Goal: Task Accomplishment & Management: Complete application form

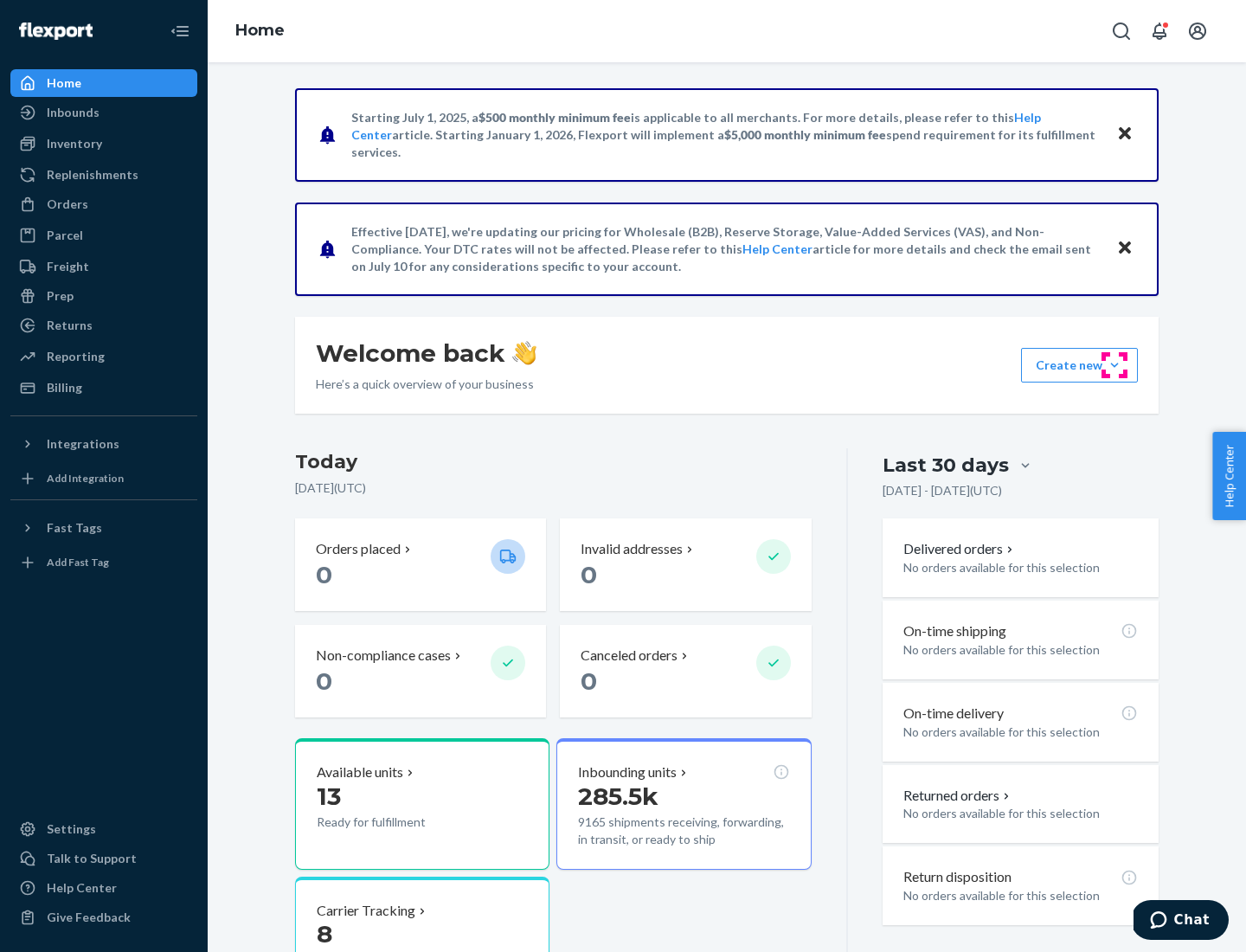
click at [1114, 366] on button "Create new Create new inbound Create new order Create new product" at bounding box center [1080, 365] width 117 height 34
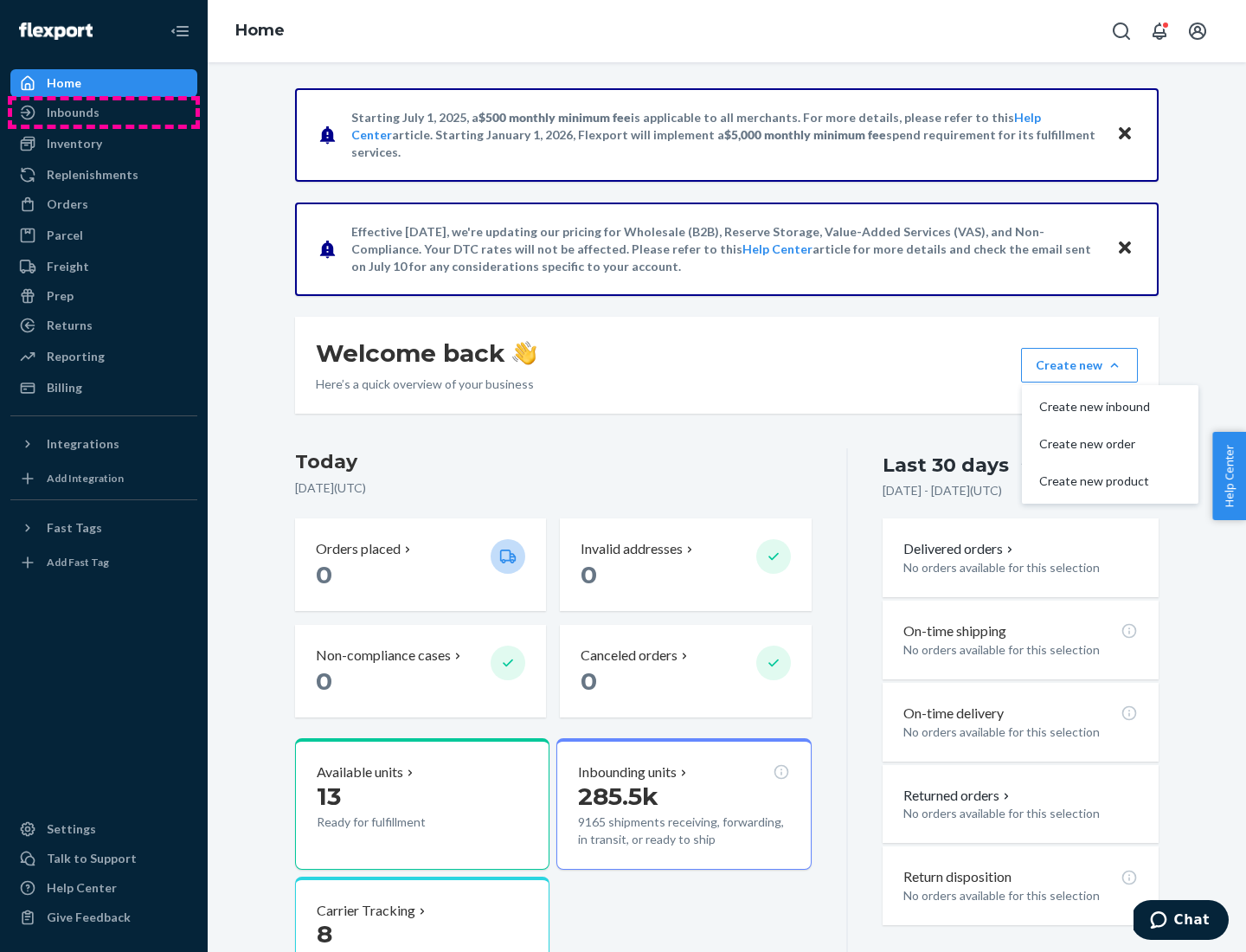
click at [104, 112] on div "Inbounds" at bounding box center [104, 112] width 184 height 24
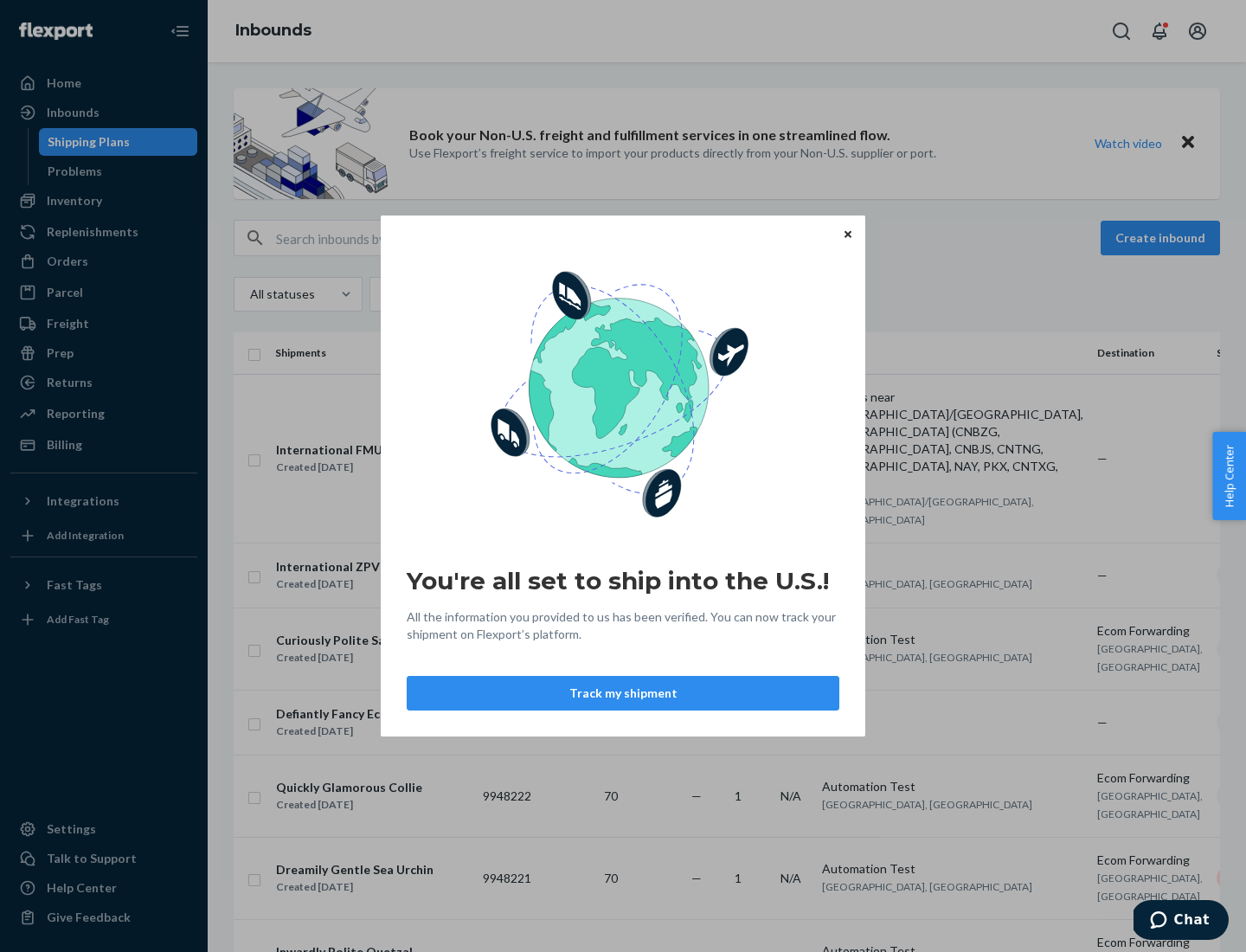
click at [104, 200] on div "You're all set to ship into the U.S.! All the information you provided to us ha…" at bounding box center [623, 476] width 1246 height 952
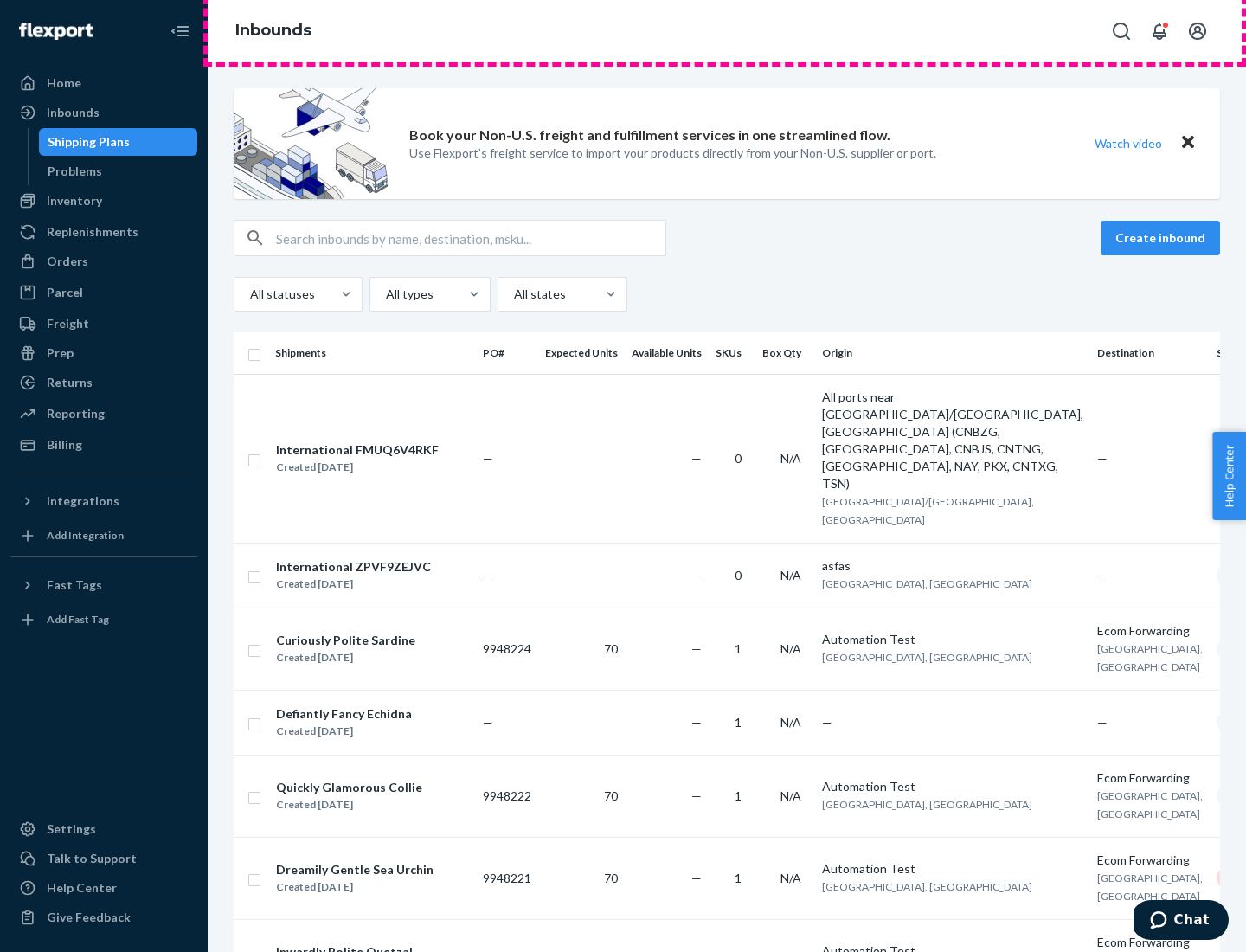
click at [727, 31] on div "Inbounds" at bounding box center [726, 31] width 1038 height 63
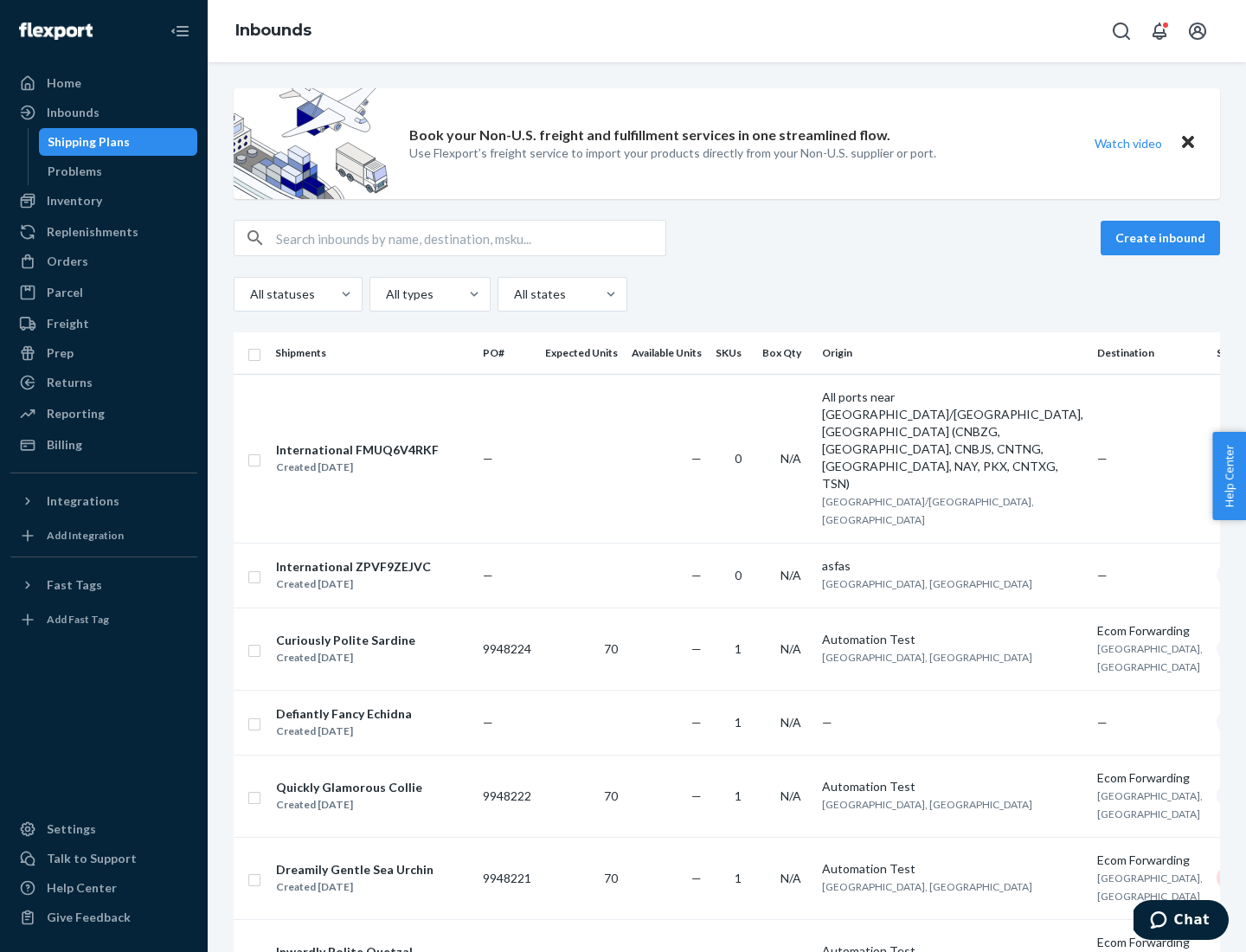
click at [727, 31] on div "Inbounds" at bounding box center [726, 31] width 1038 height 63
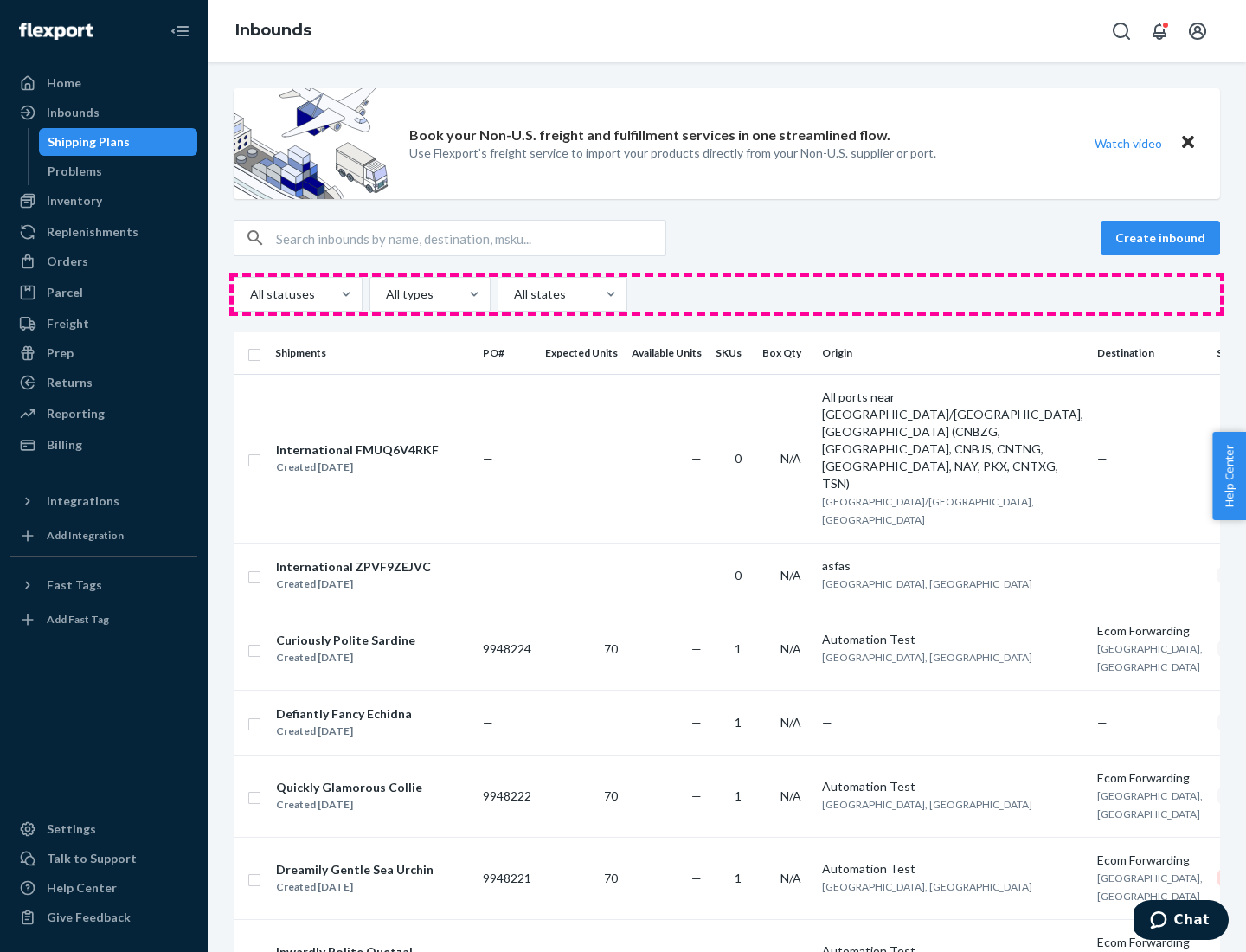
click at [727, 294] on div "All statuses All types All states" at bounding box center [726, 293] width 986 height 34
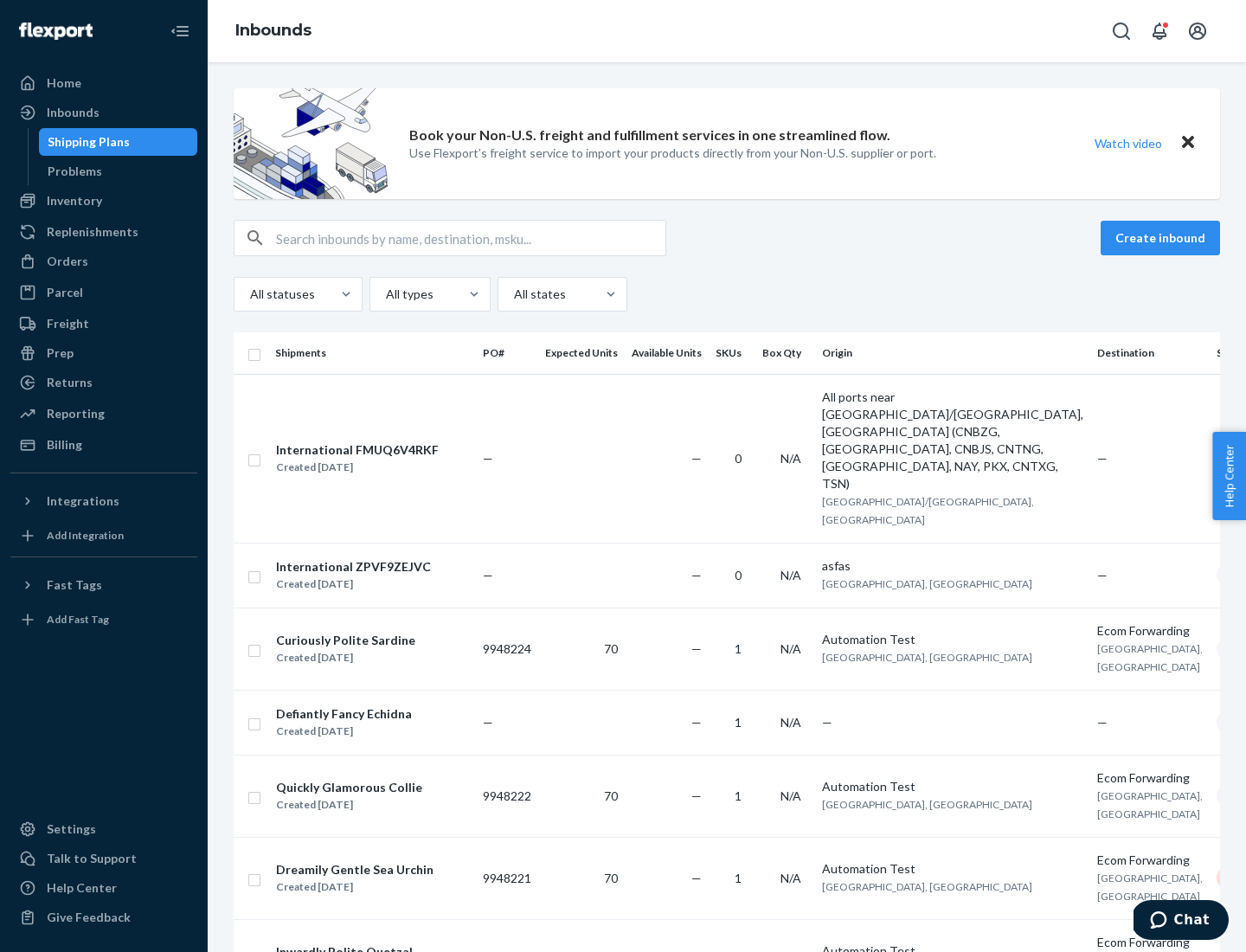
click at [86, 142] on div "Shipping Plans" at bounding box center [89, 142] width 82 height 18
click at [1163, 238] on button "Create inbound" at bounding box center [1160, 238] width 119 height 34
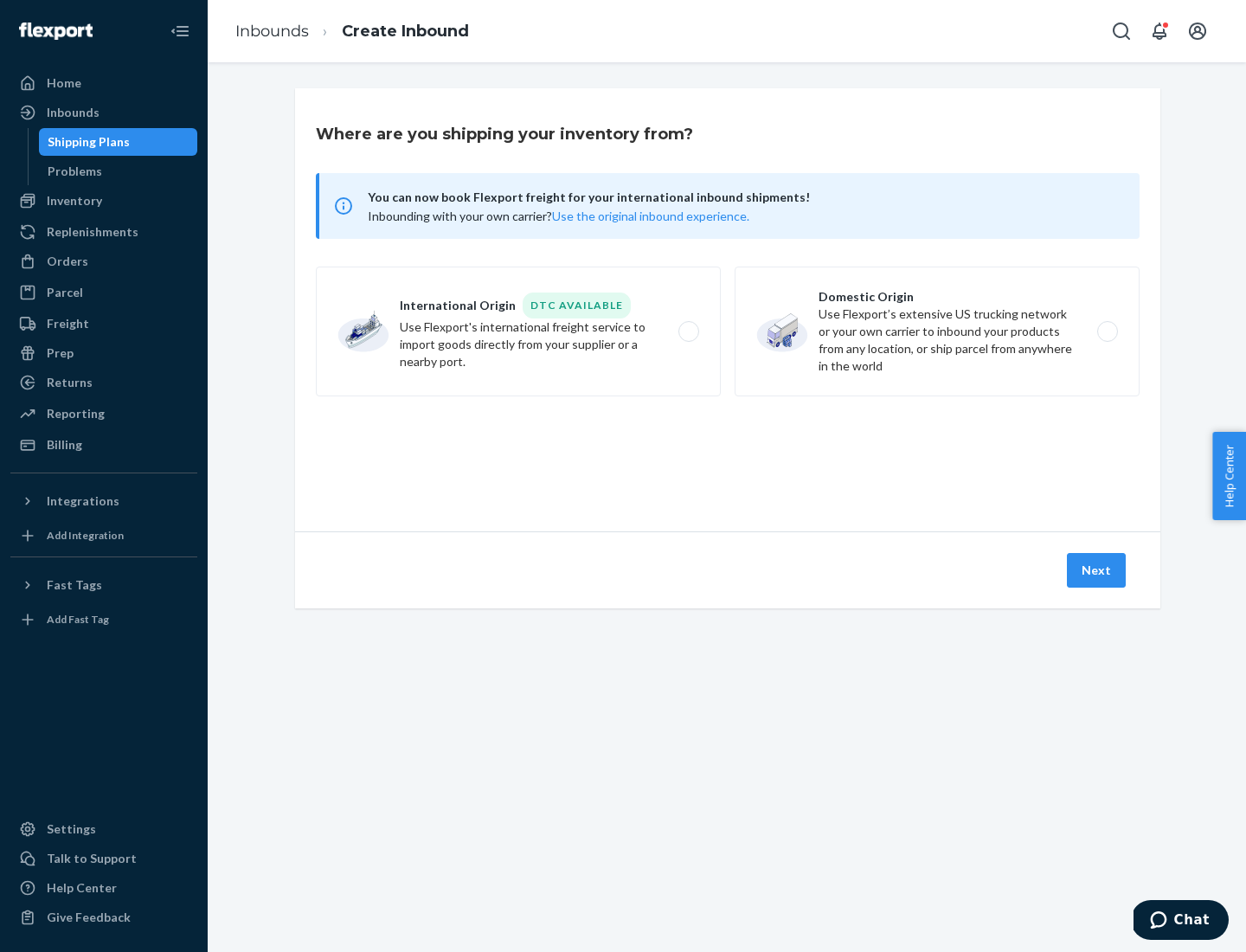
click at [518, 331] on label "International Origin DTC Available Use Flexport's international freight service…" at bounding box center [518, 331] width 405 height 130
click at [688, 331] on input "International Origin DTC Available Use Flexport's international freight service…" at bounding box center [694, 332] width 12 height 12
radio input "true"
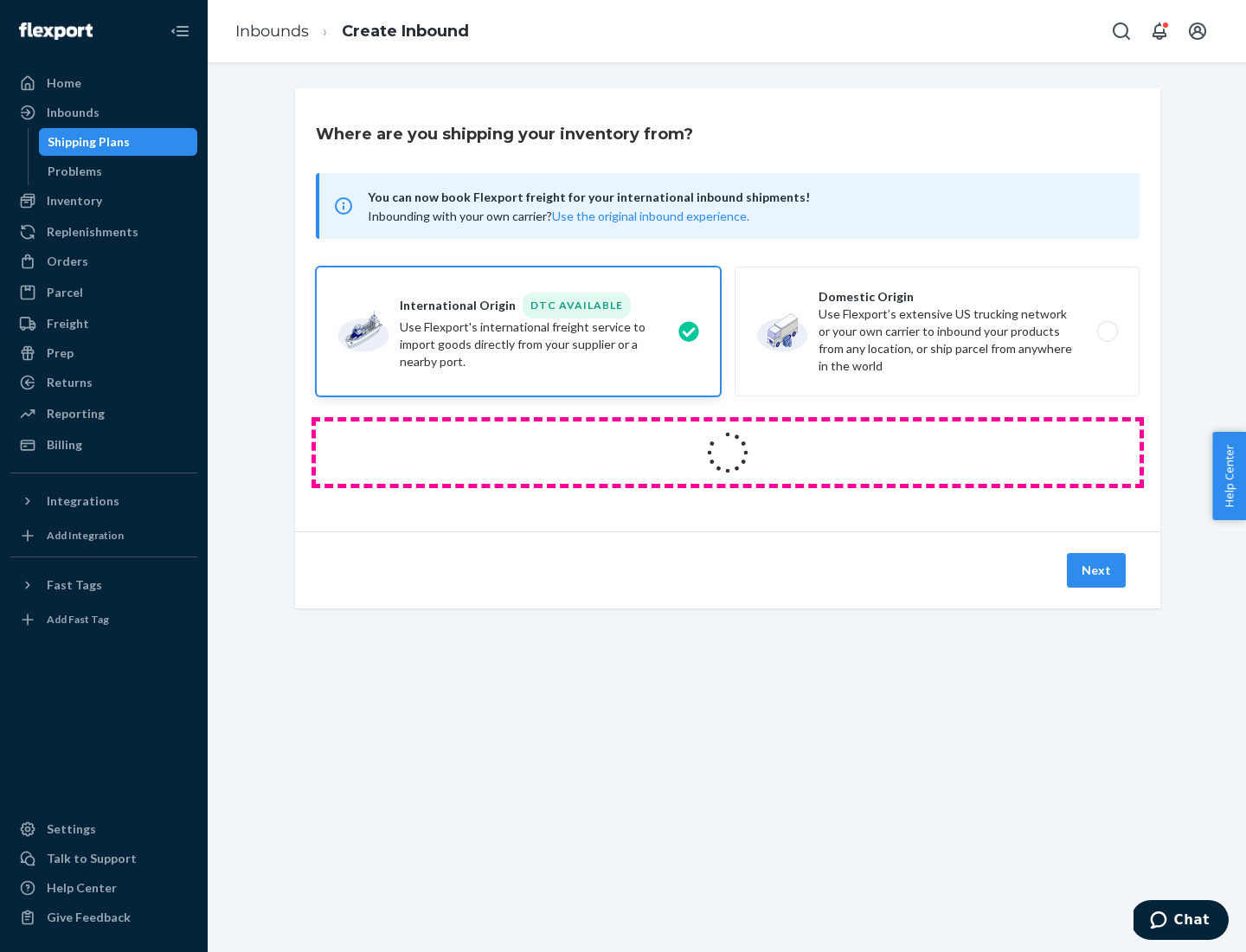
click at [728, 453] on icon at bounding box center [728, 453] width 49 height 49
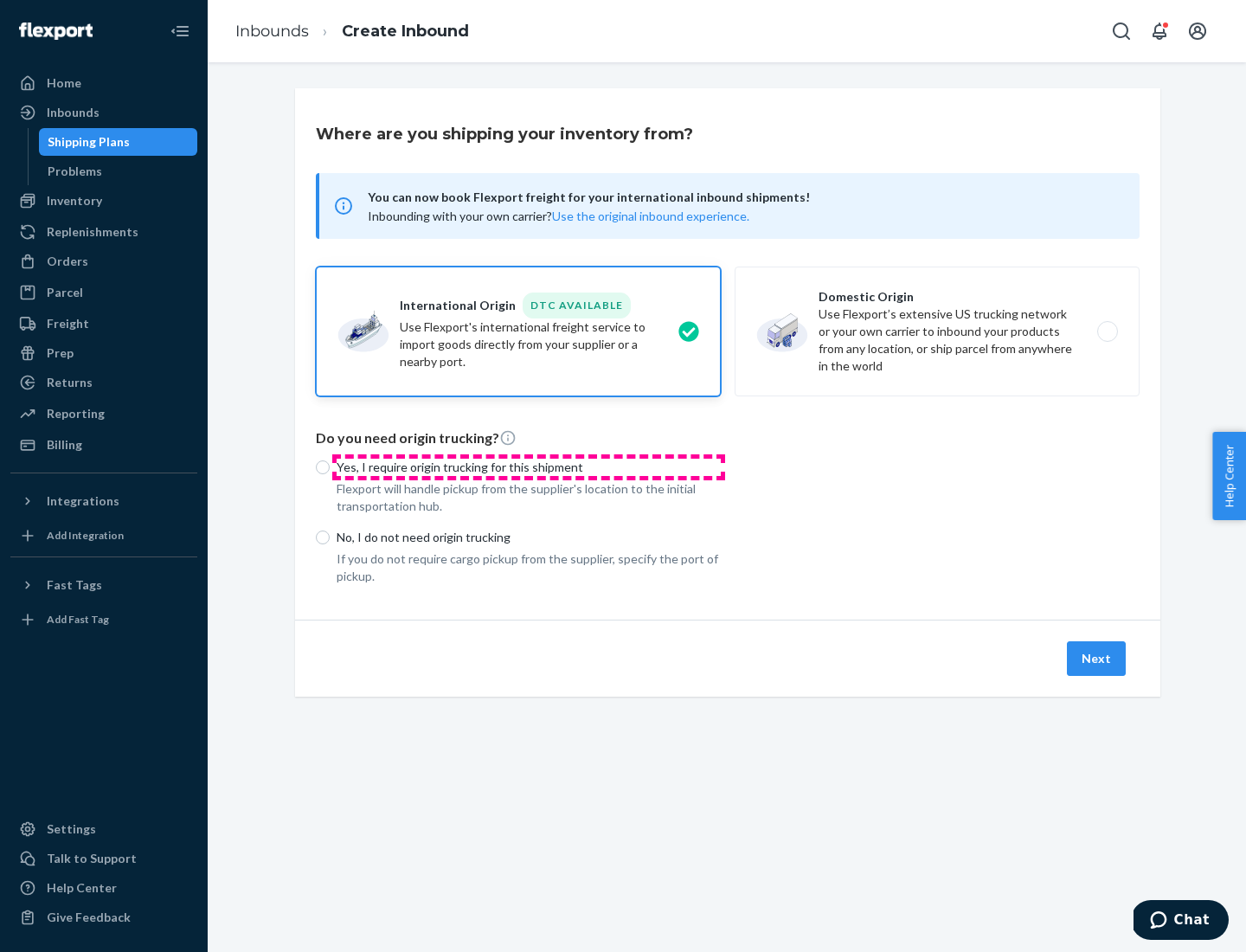
click at [529, 466] on p "Yes, I require origin trucking for this shipment" at bounding box center [528, 467] width 384 height 18
click at [329, 466] on input "Yes, I require origin trucking for this shipment" at bounding box center [322, 467] width 14 height 14
radio input "true"
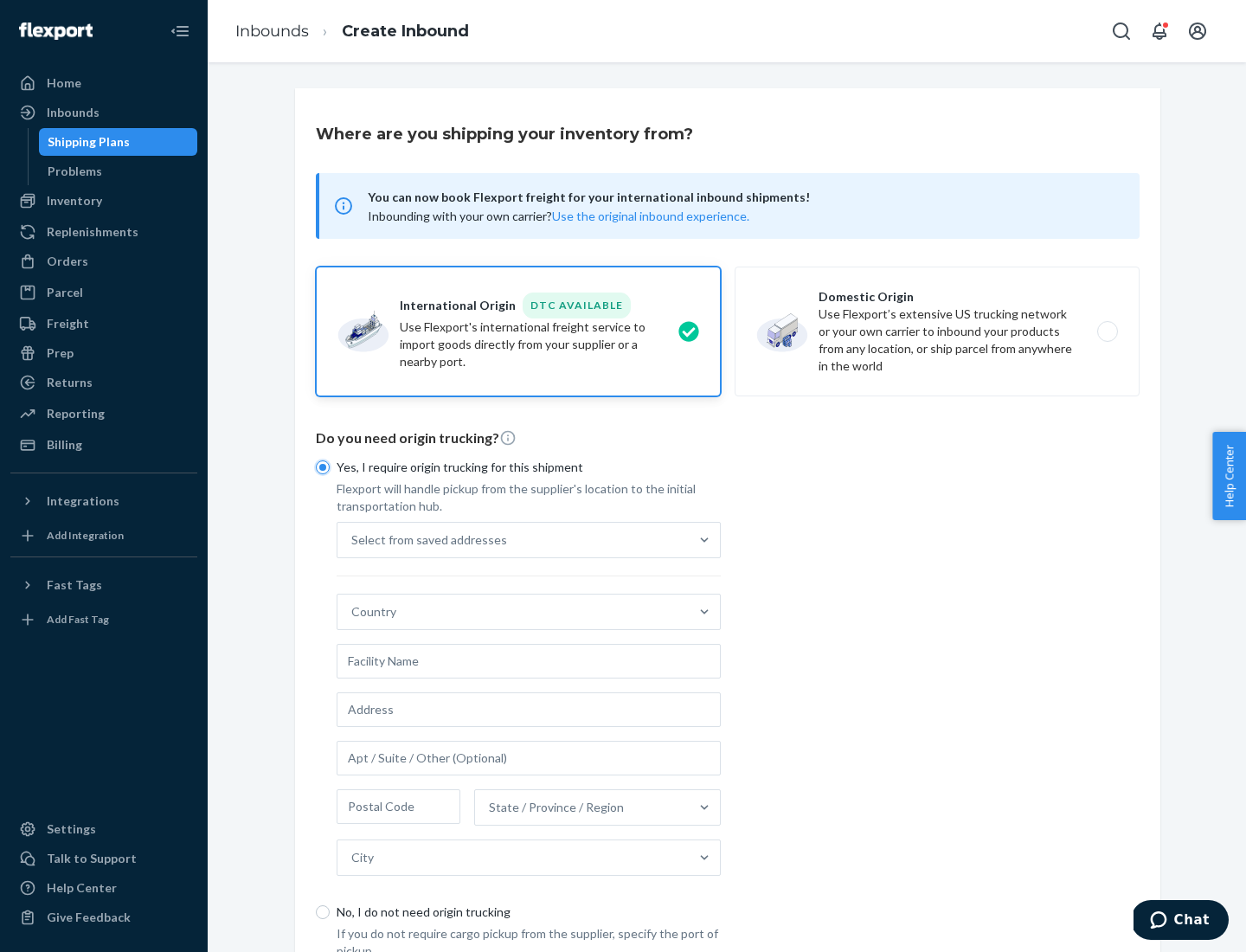
scroll to position [33, 0]
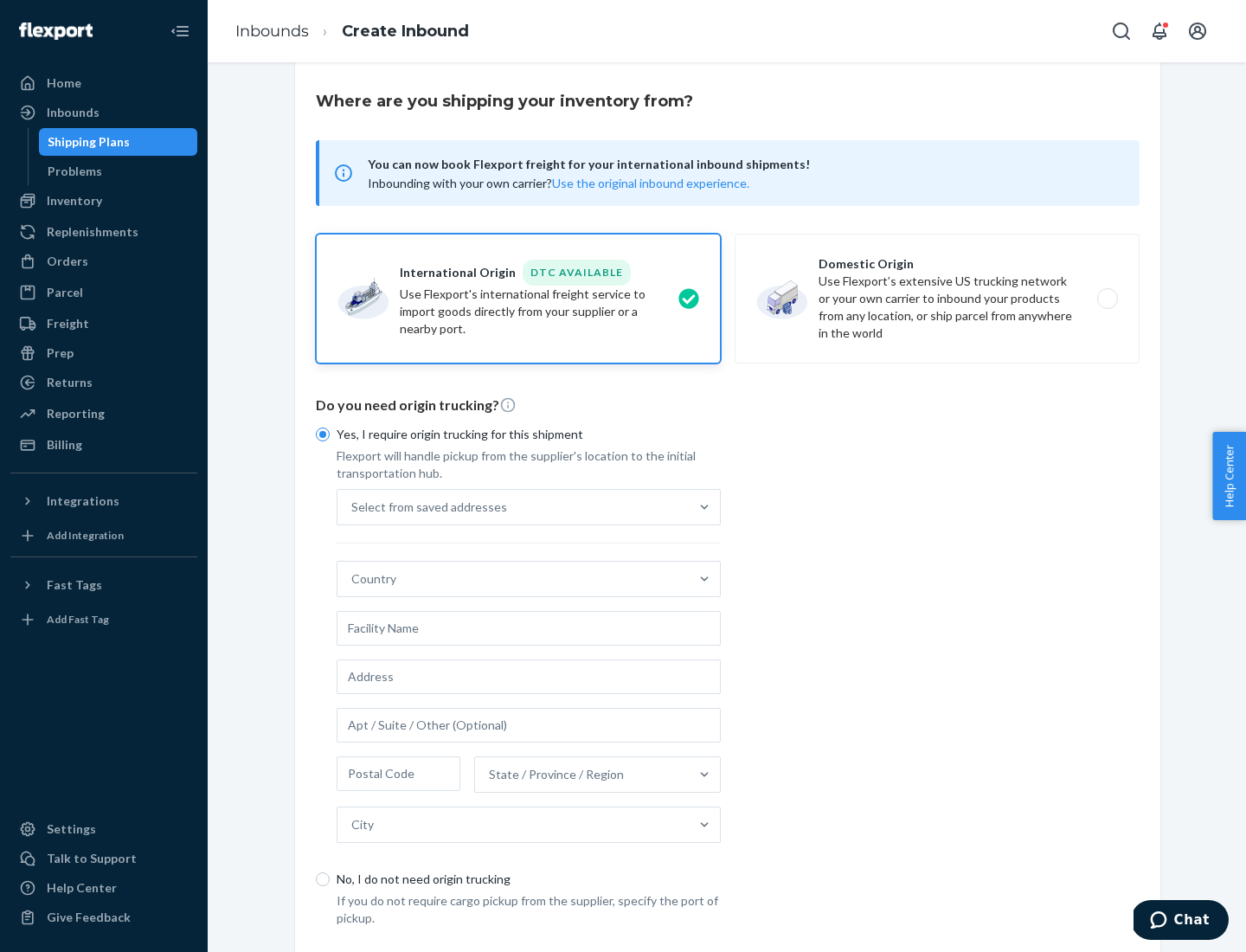
click at [513, 506] on div "Select from saved addresses" at bounding box center [512, 506] width 351 height 34
click at [353, 506] on input "Select from saved addresses" at bounding box center [352, 507] width 2 height 18
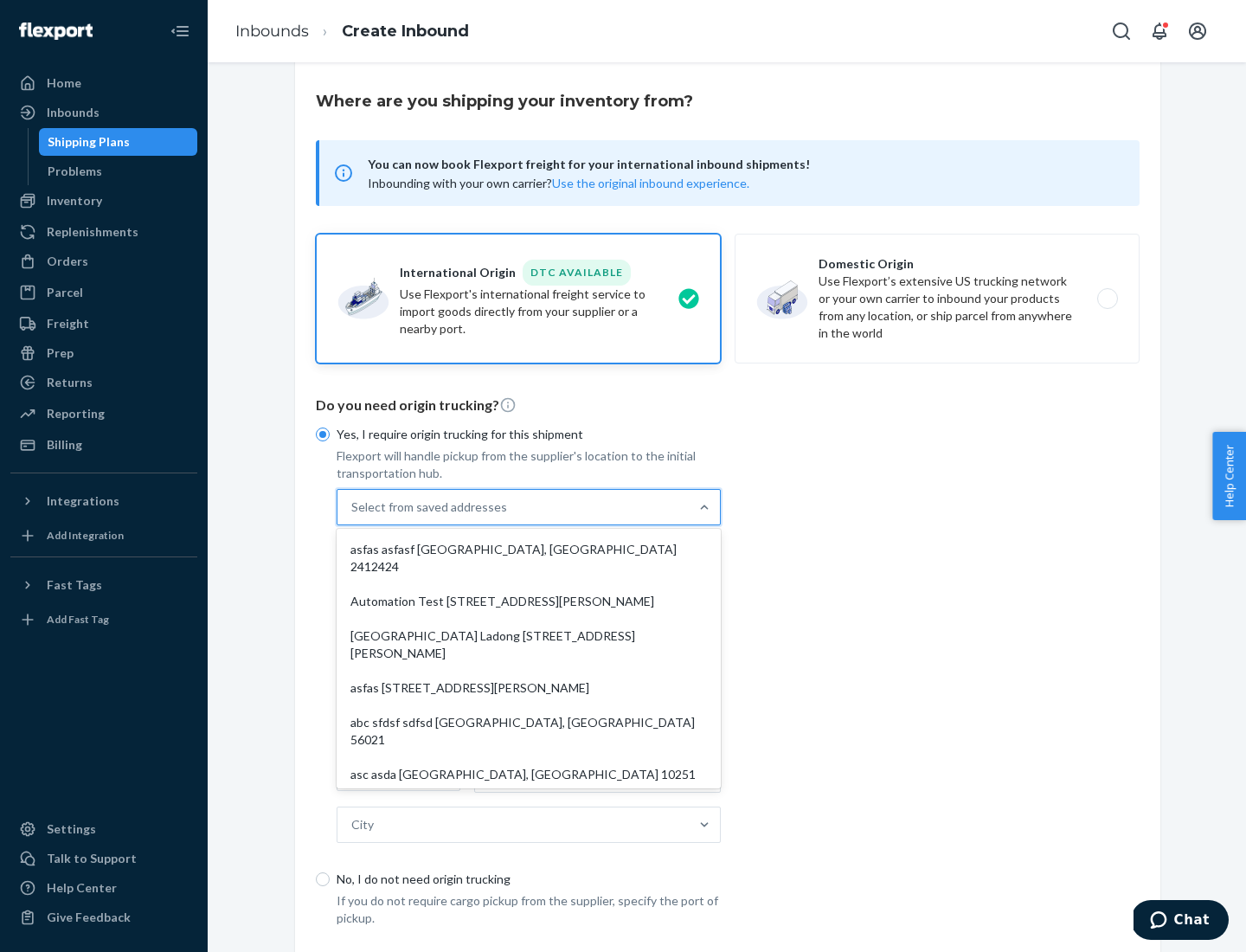
scroll to position [75, 0]
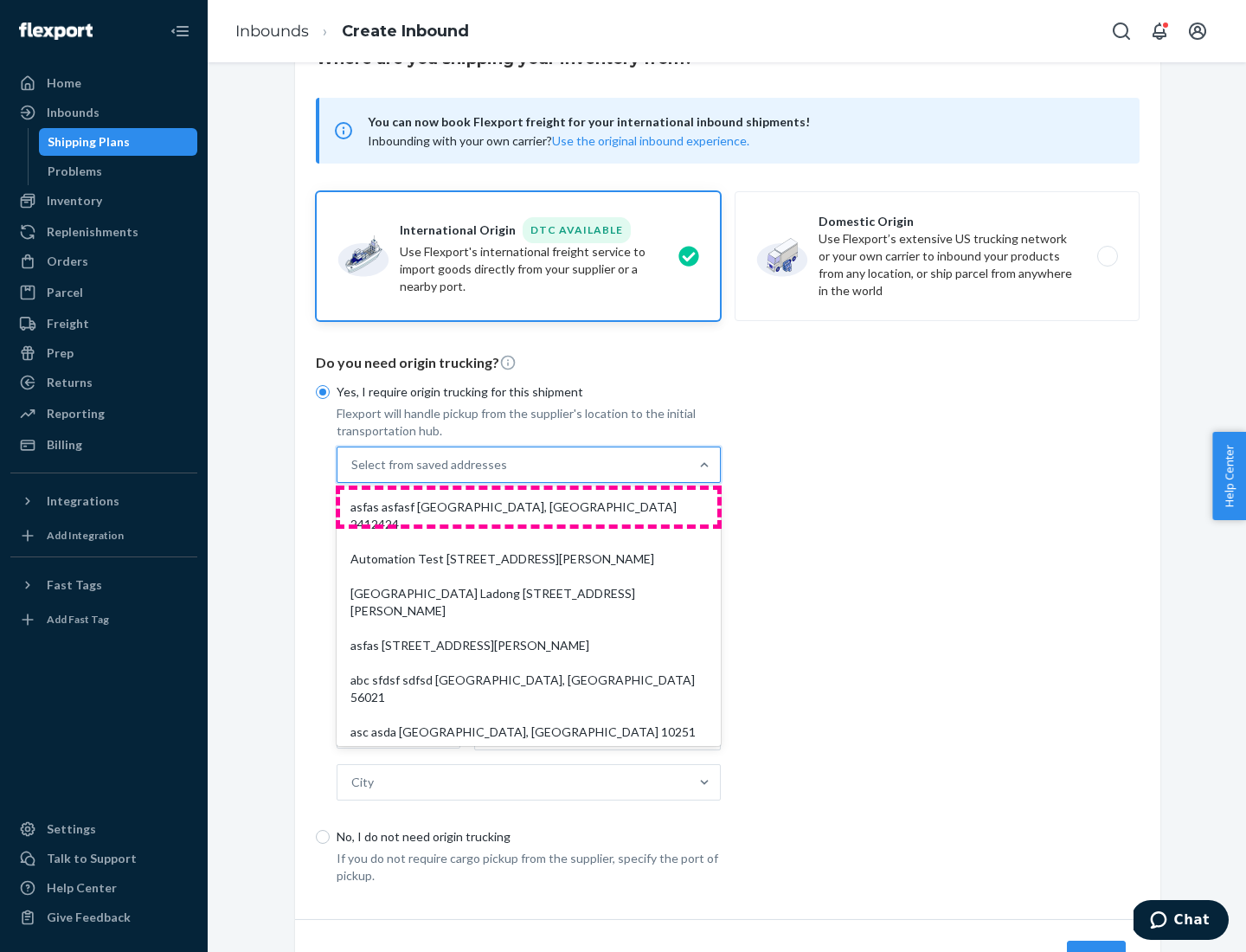
click at [529, 506] on div "asfas asfasf [GEOGRAPHIC_DATA], [GEOGRAPHIC_DATA] 2412424" at bounding box center [529, 515] width 377 height 52
click at [353, 473] on input "option asfas asfasf [GEOGRAPHIC_DATA], [GEOGRAPHIC_DATA] 2412424 focused, 1 of …" at bounding box center [352, 465] width 2 height 18
type input "asfas"
type input "asfasf"
type input "2412424"
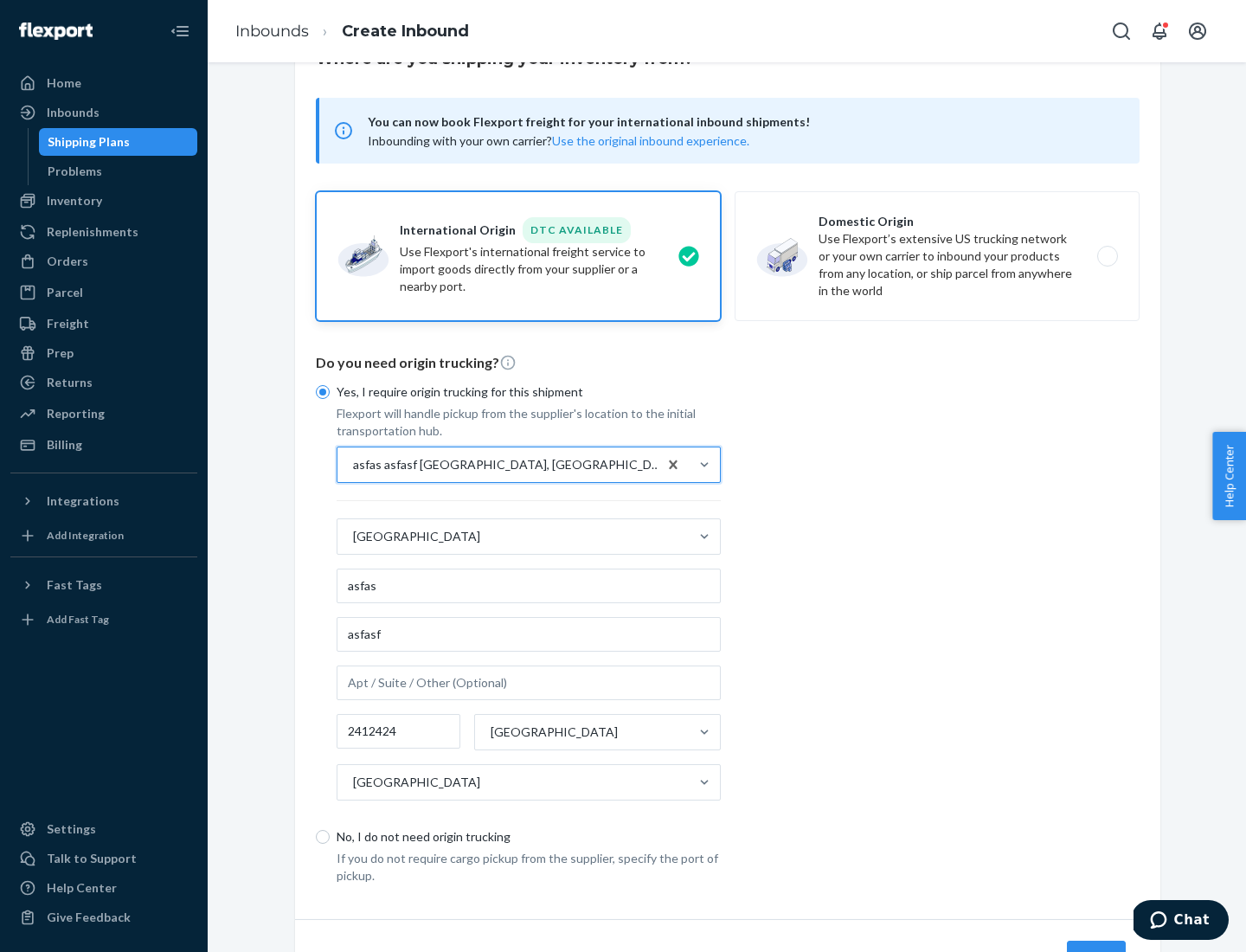
scroll to position [161, 0]
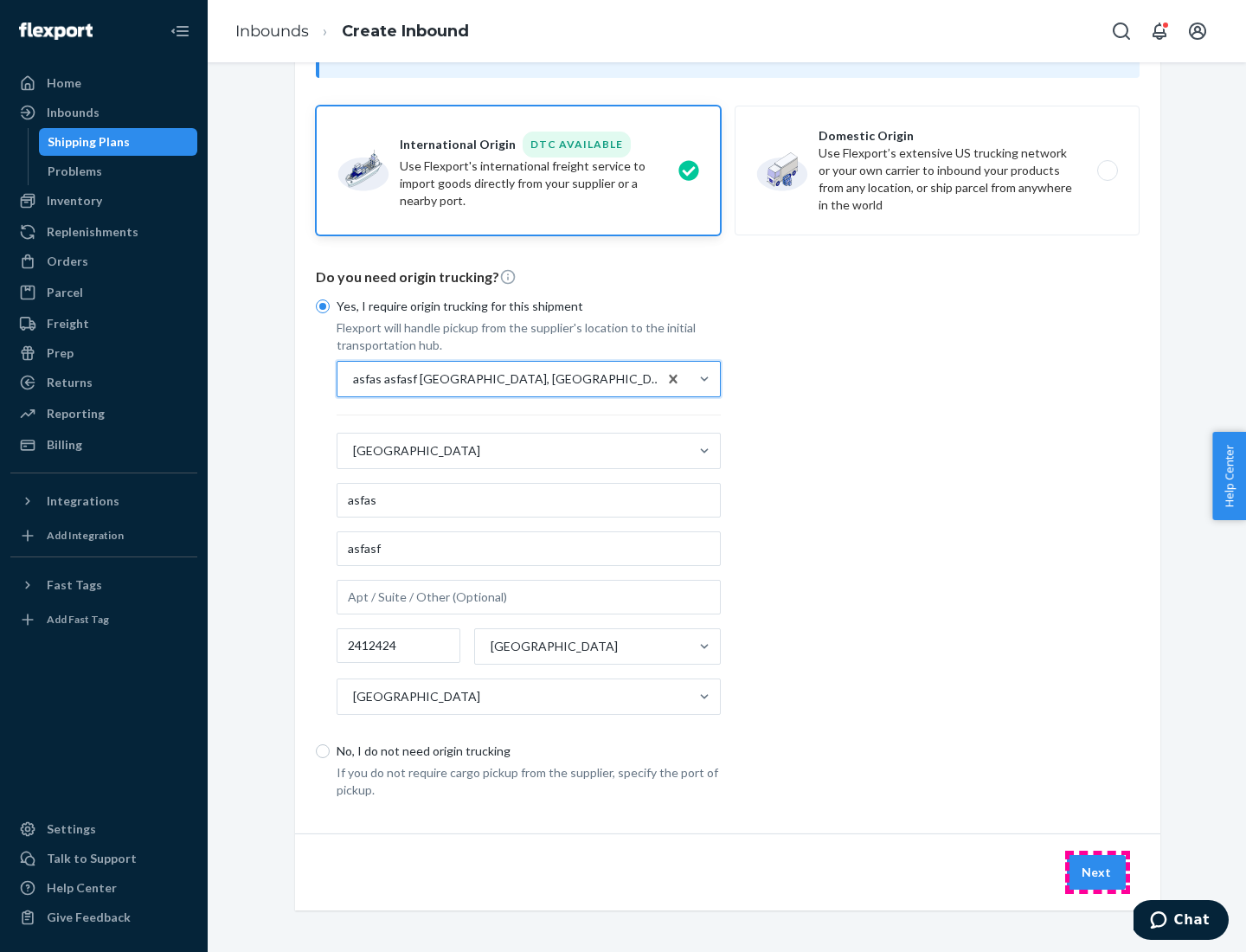
click at [1097, 872] on button "Next" at bounding box center [1096, 872] width 59 height 34
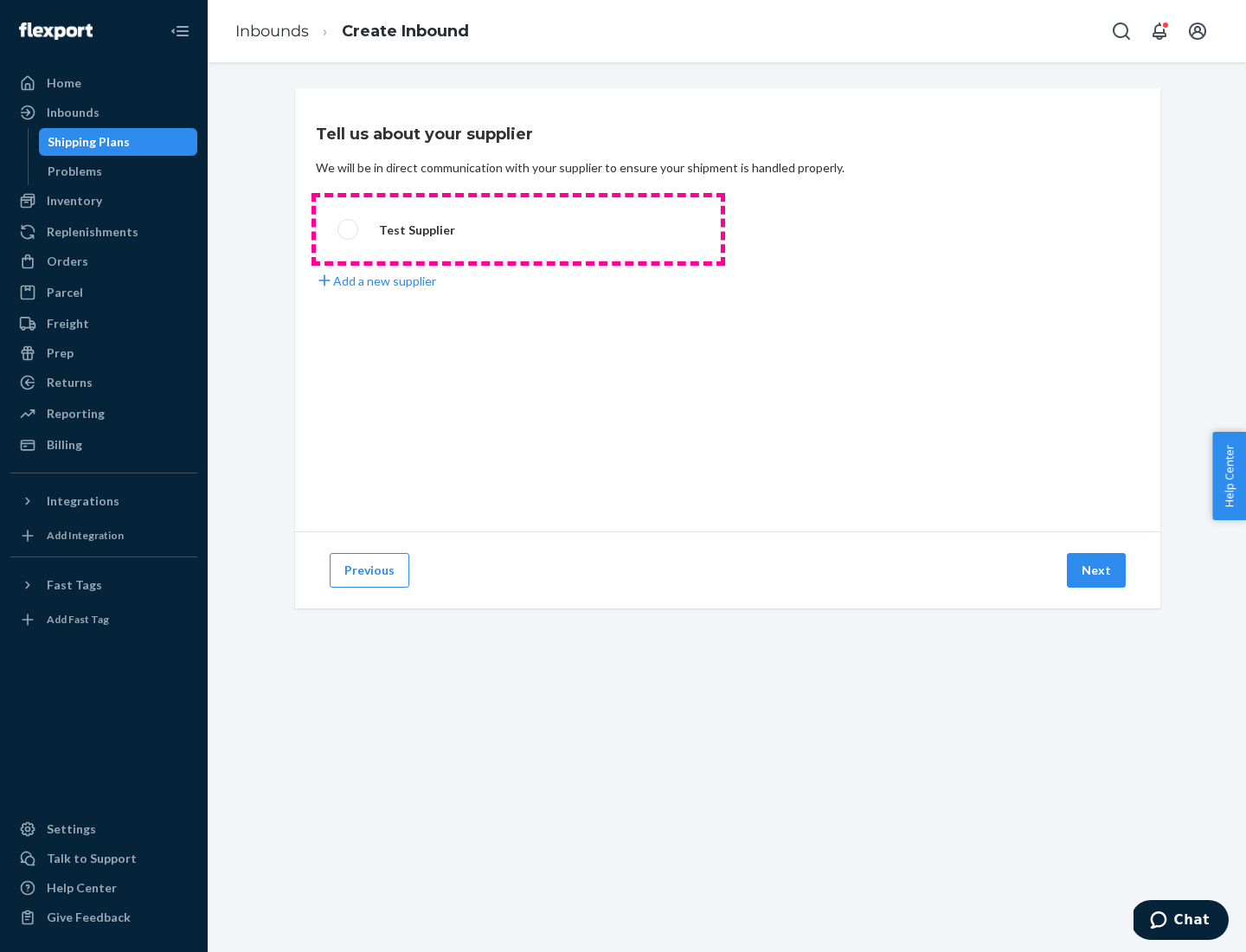
click at [518, 230] on label "Test Supplier" at bounding box center [518, 230] width 405 height 65
click at [349, 230] on input "Test Supplier" at bounding box center [343, 230] width 12 height 12
radio input "true"
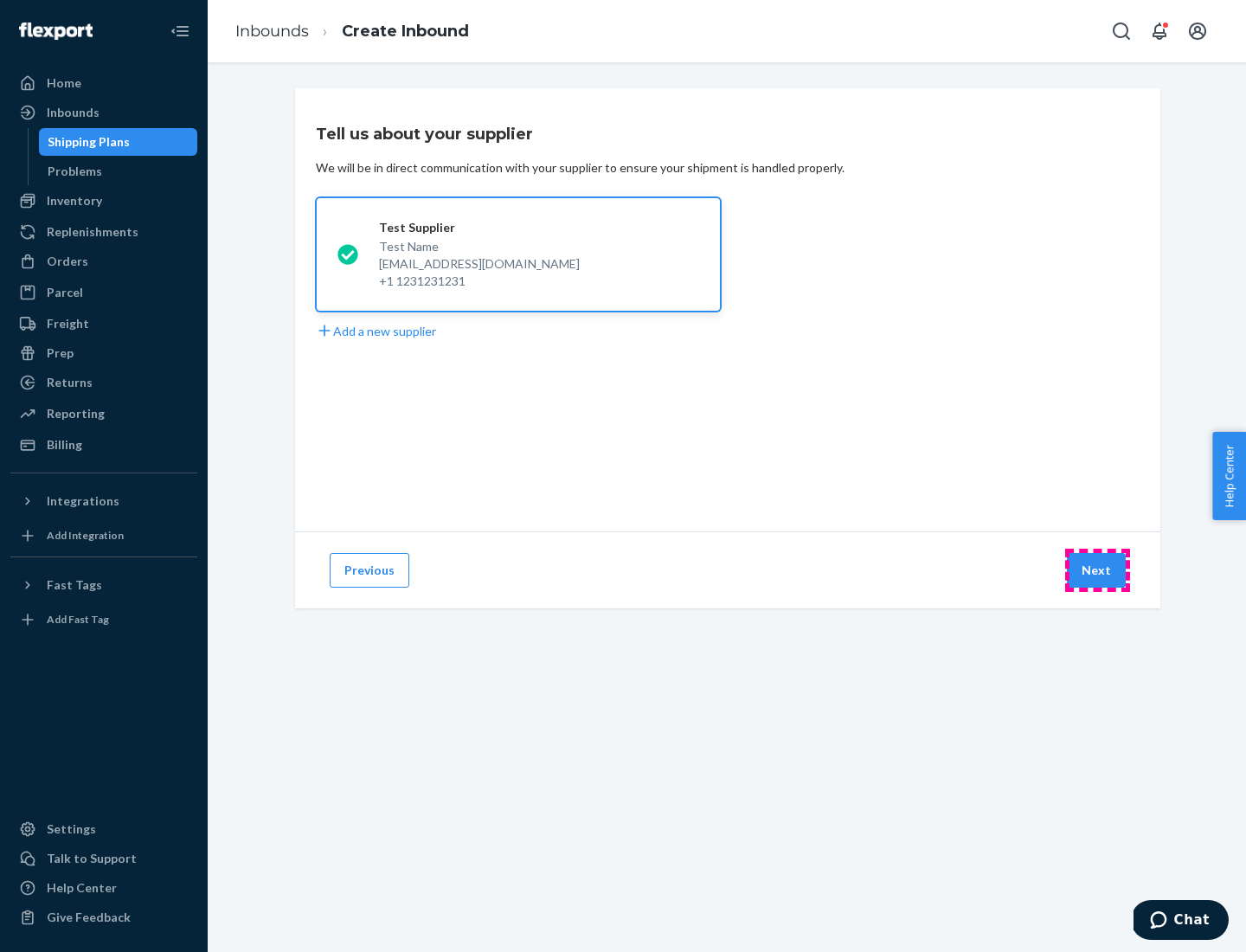
click at [1097, 570] on button "Next" at bounding box center [1096, 570] width 59 height 34
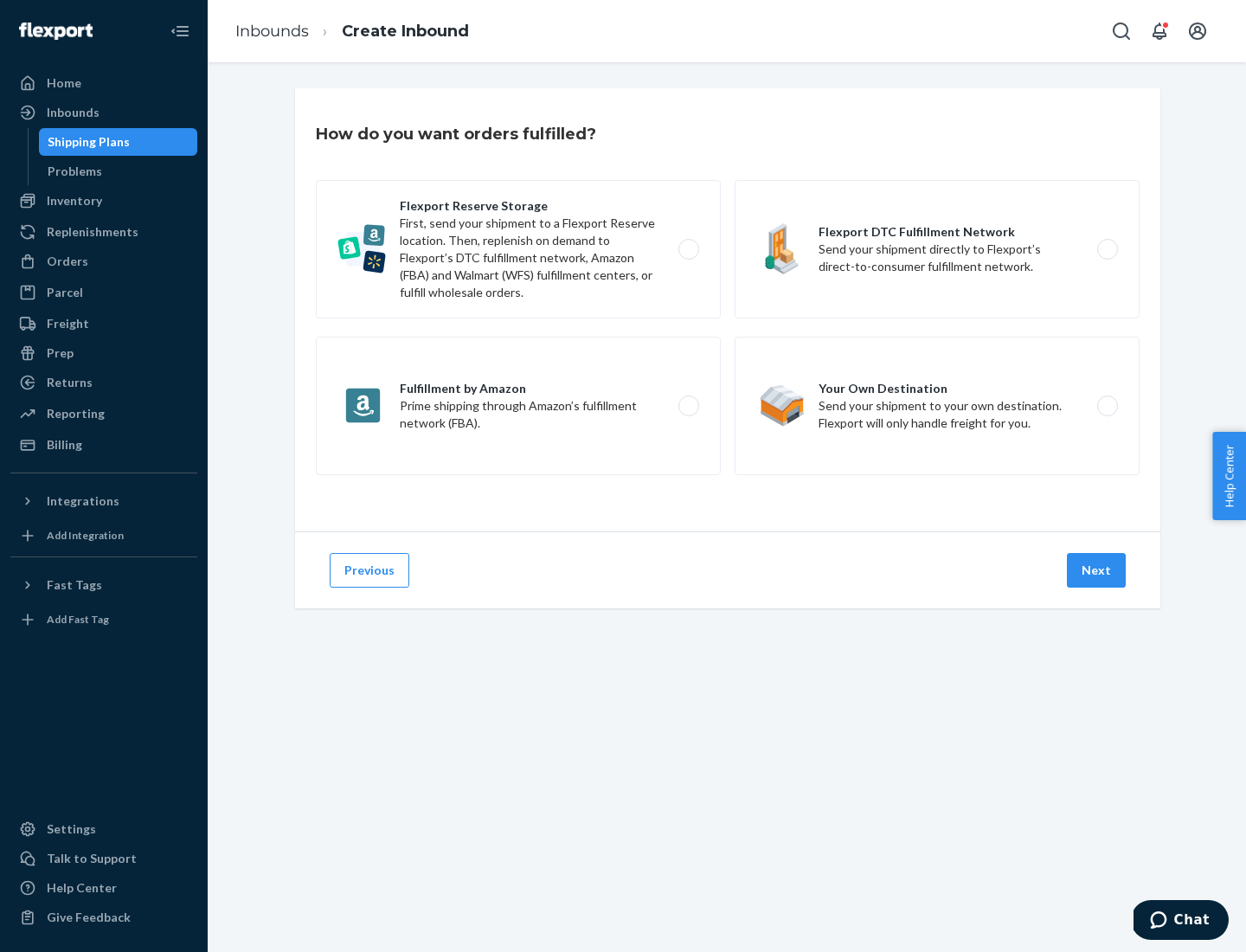
click at [518, 406] on label "Fulfillment by Amazon Prime shipping through Amazon’s fulfillment network (FBA)." at bounding box center [518, 406] width 405 height 139
click at [688, 406] on input "Fulfillment by Amazon Prime shipping through Amazon’s fulfillment network (FBA)." at bounding box center [694, 407] width 12 height 12
radio input "true"
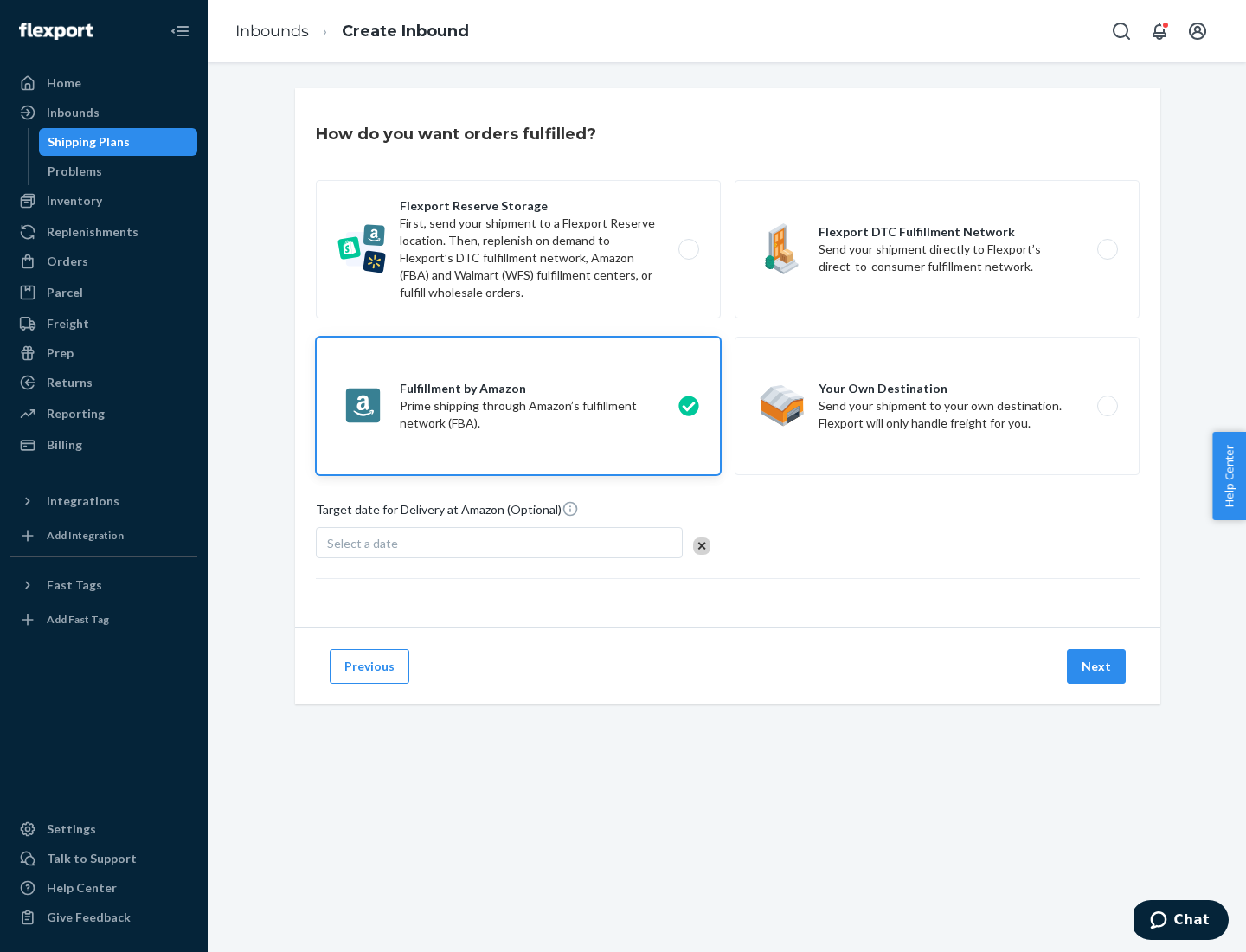
click at [1097, 667] on button "Next" at bounding box center [1096, 666] width 59 height 34
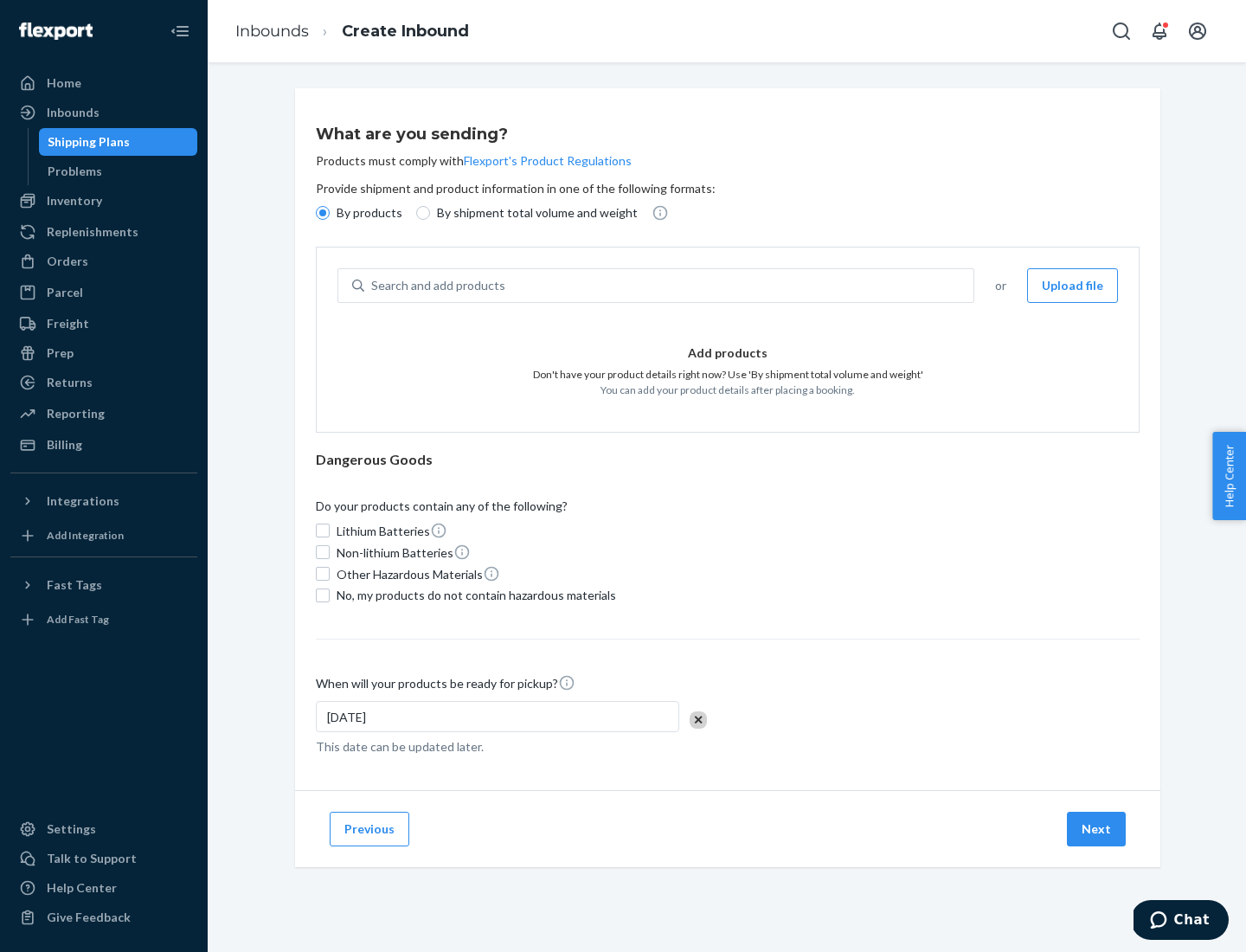
click at [533, 213] on p "By shipment total volume and weight" at bounding box center [537, 213] width 200 height 18
click at [430, 213] on input "By shipment total volume and weight" at bounding box center [423, 213] width 14 height 14
radio input "true"
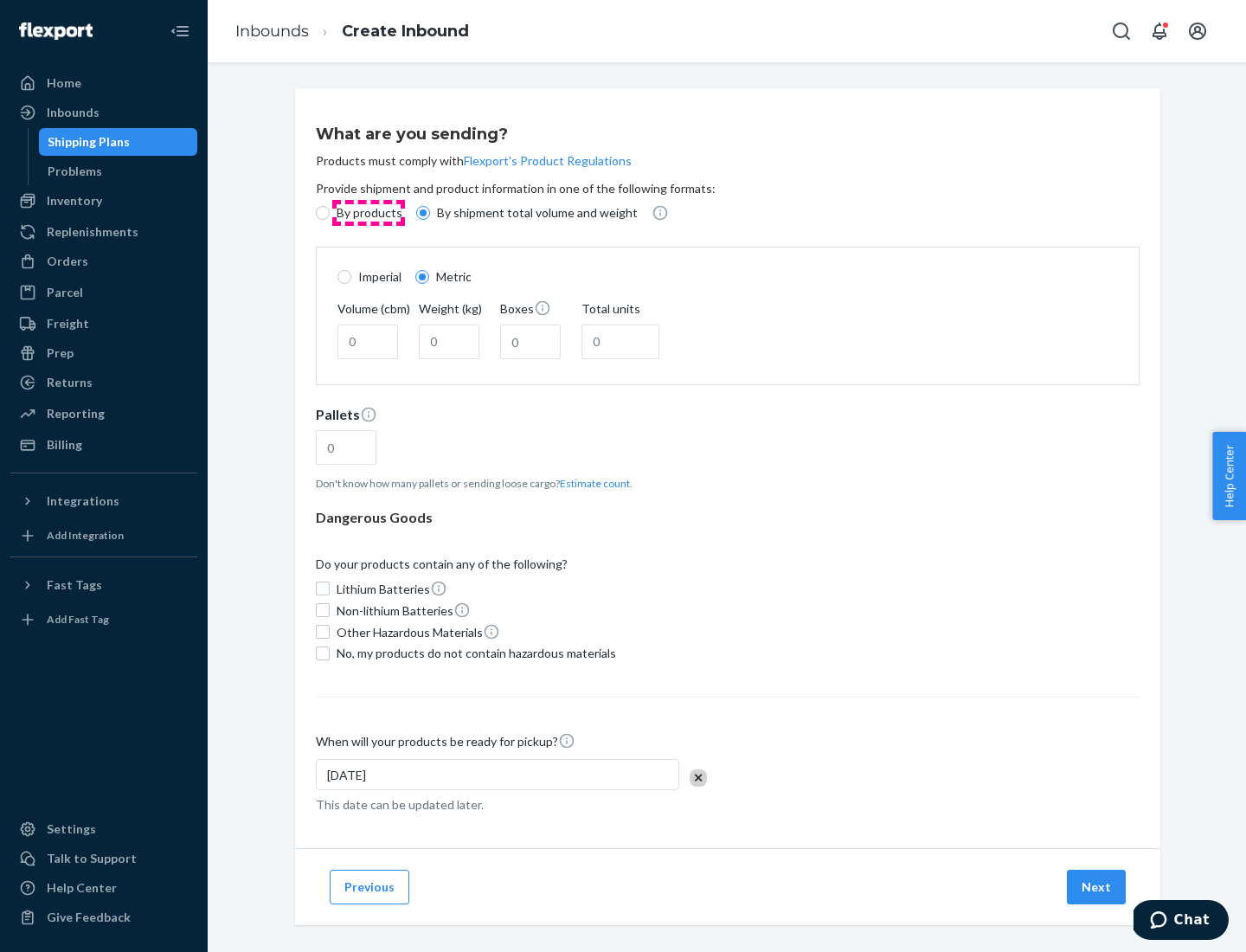
click at [367, 213] on p "By products" at bounding box center [368, 213] width 65 height 18
click at [329, 213] on input "By products" at bounding box center [322, 213] width 14 height 14
radio input "true"
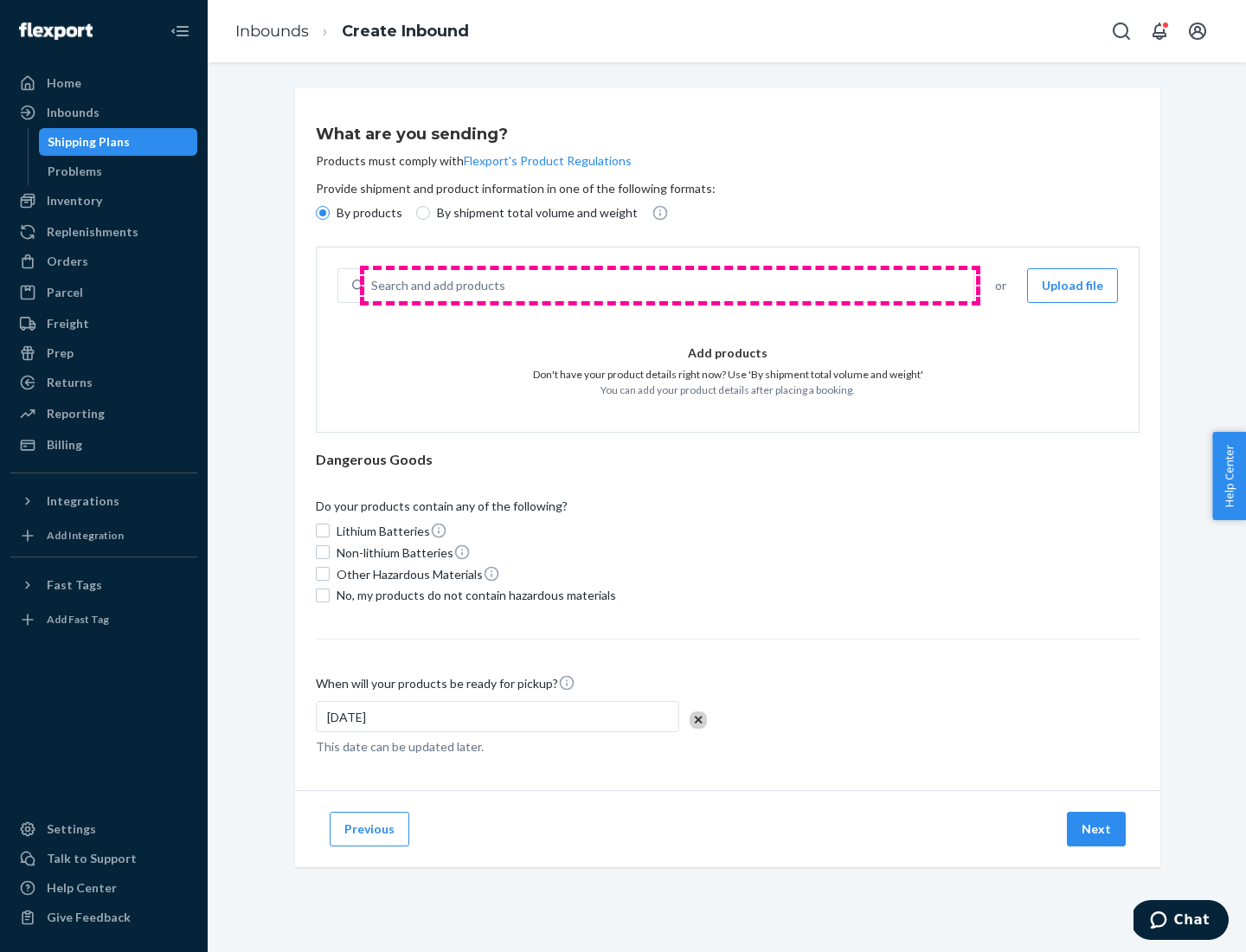
click at [669, 285] on div "Search and add products" at bounding box center [668, 285] width 609 height 31
click at [373, 285] on input "Search and add products" at bounding box center [372, 285] width 2 height 18
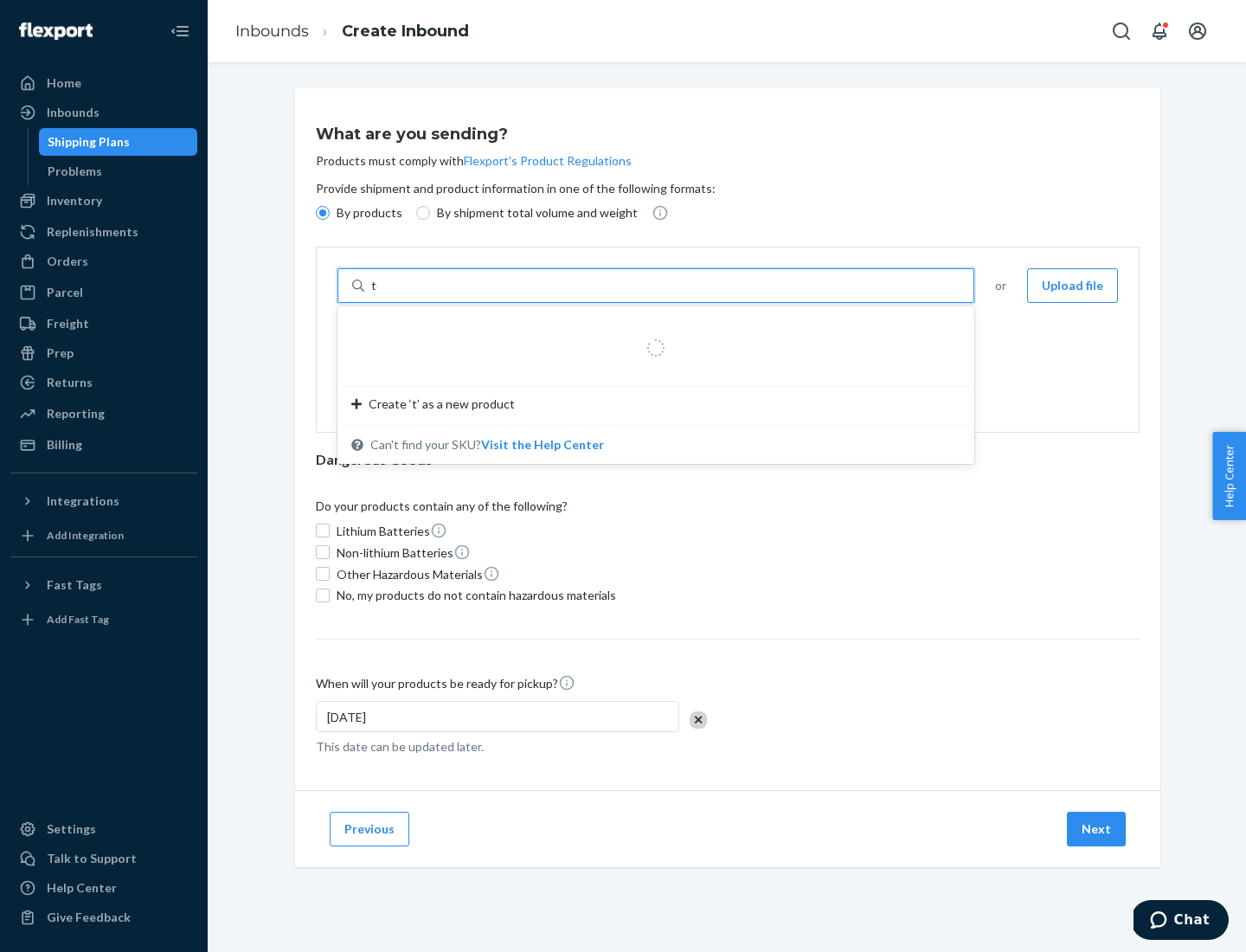
type input "test"
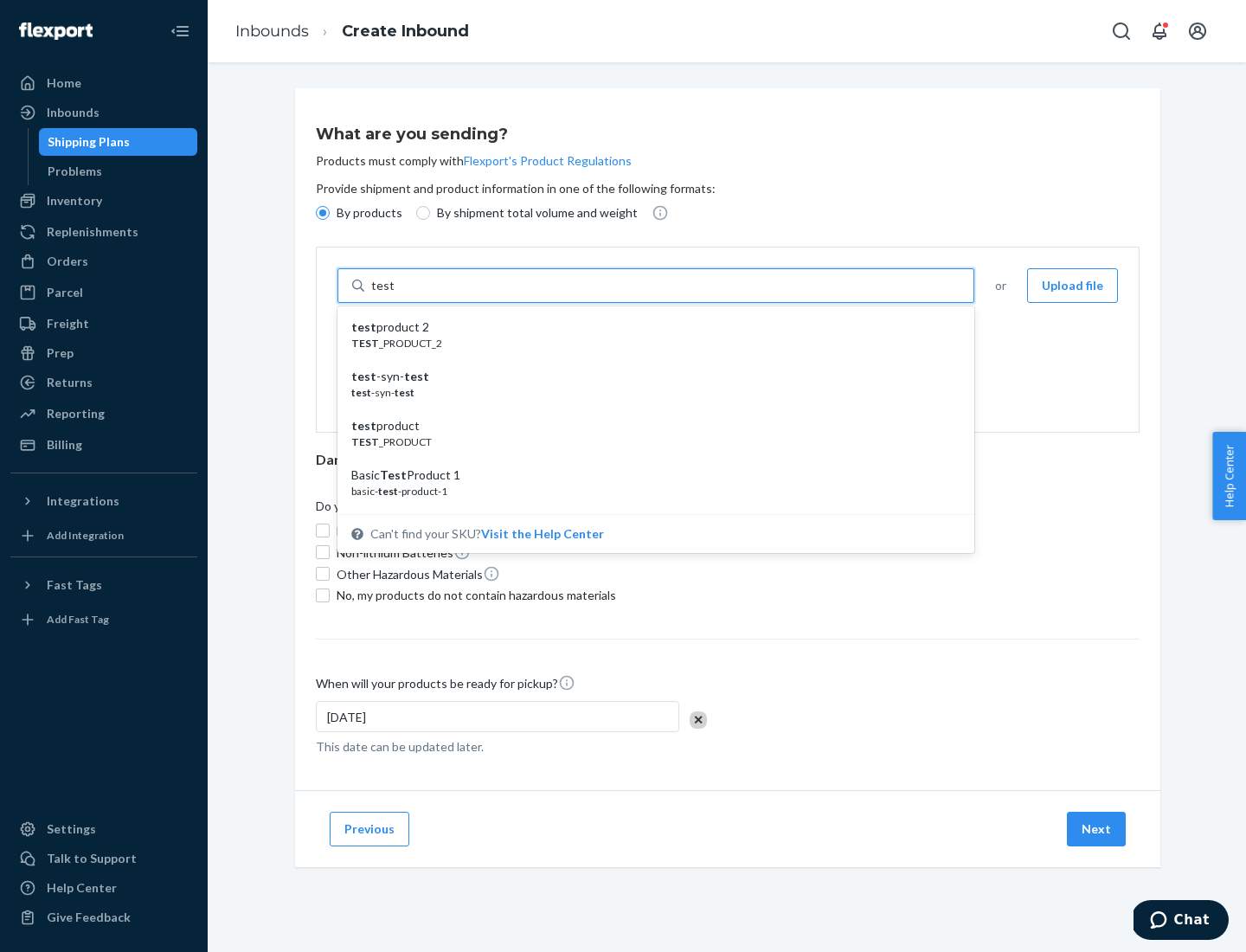
click at [650, 327] on div "test product 2" at bounding box center [648, 327] width 595 height 18
click at [394, 294] on input "test" at bounding box center [382, 285] width 22 height 18
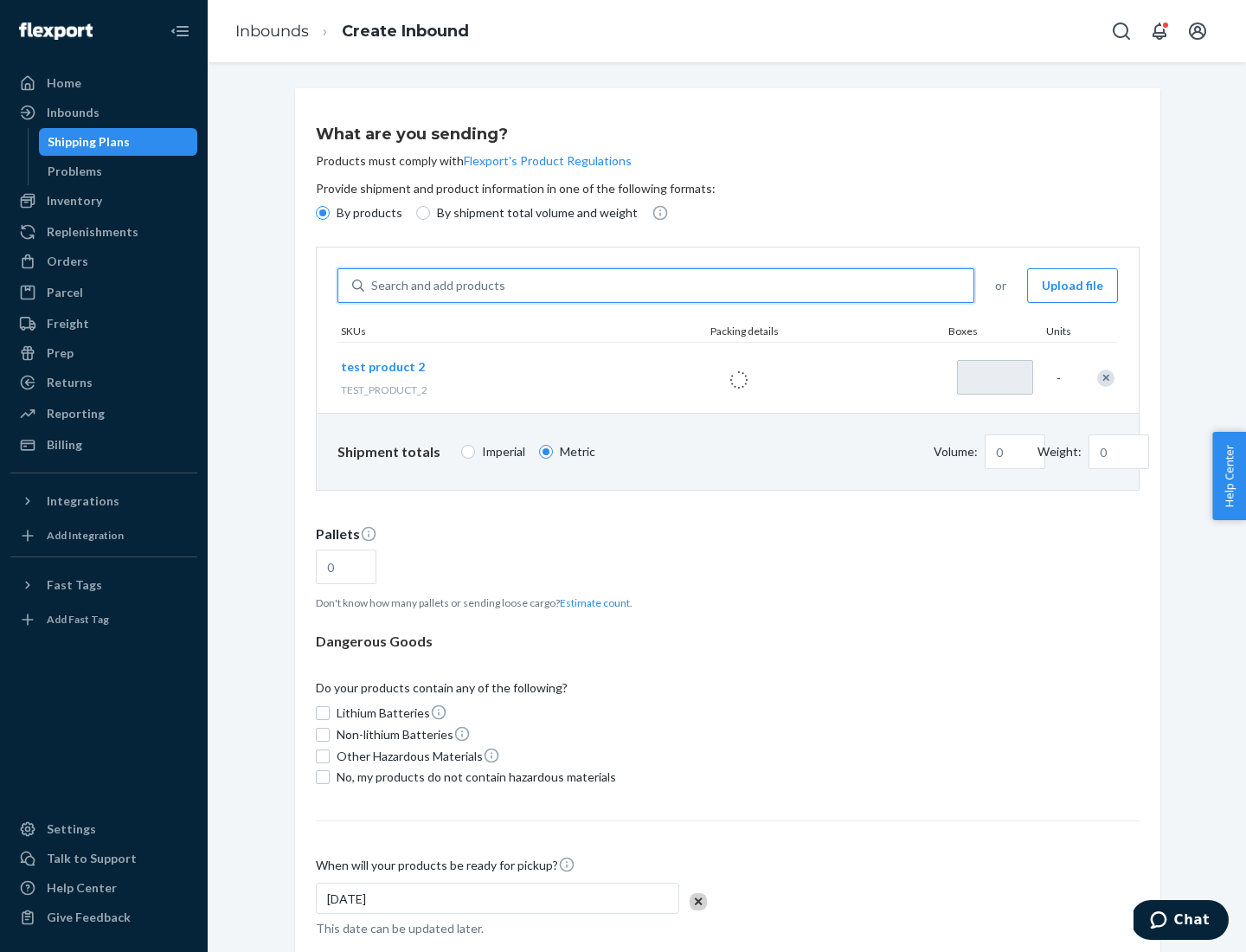
type input "1"
type input "0.02"
type input "22.23"
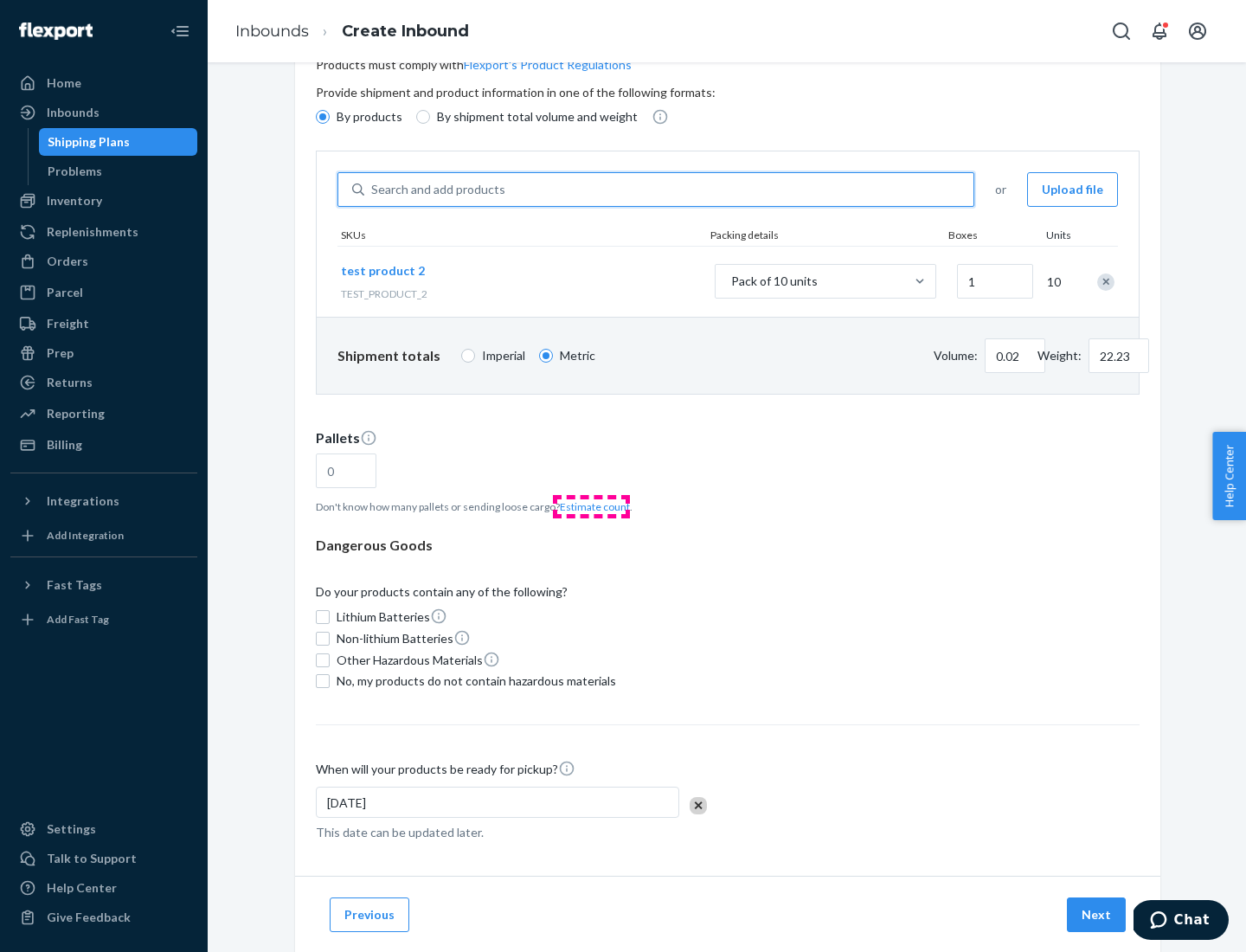
click at [591, 506] on button "Estimate count" at bounding box center [595, 506] width 70 height 15
type input "1"
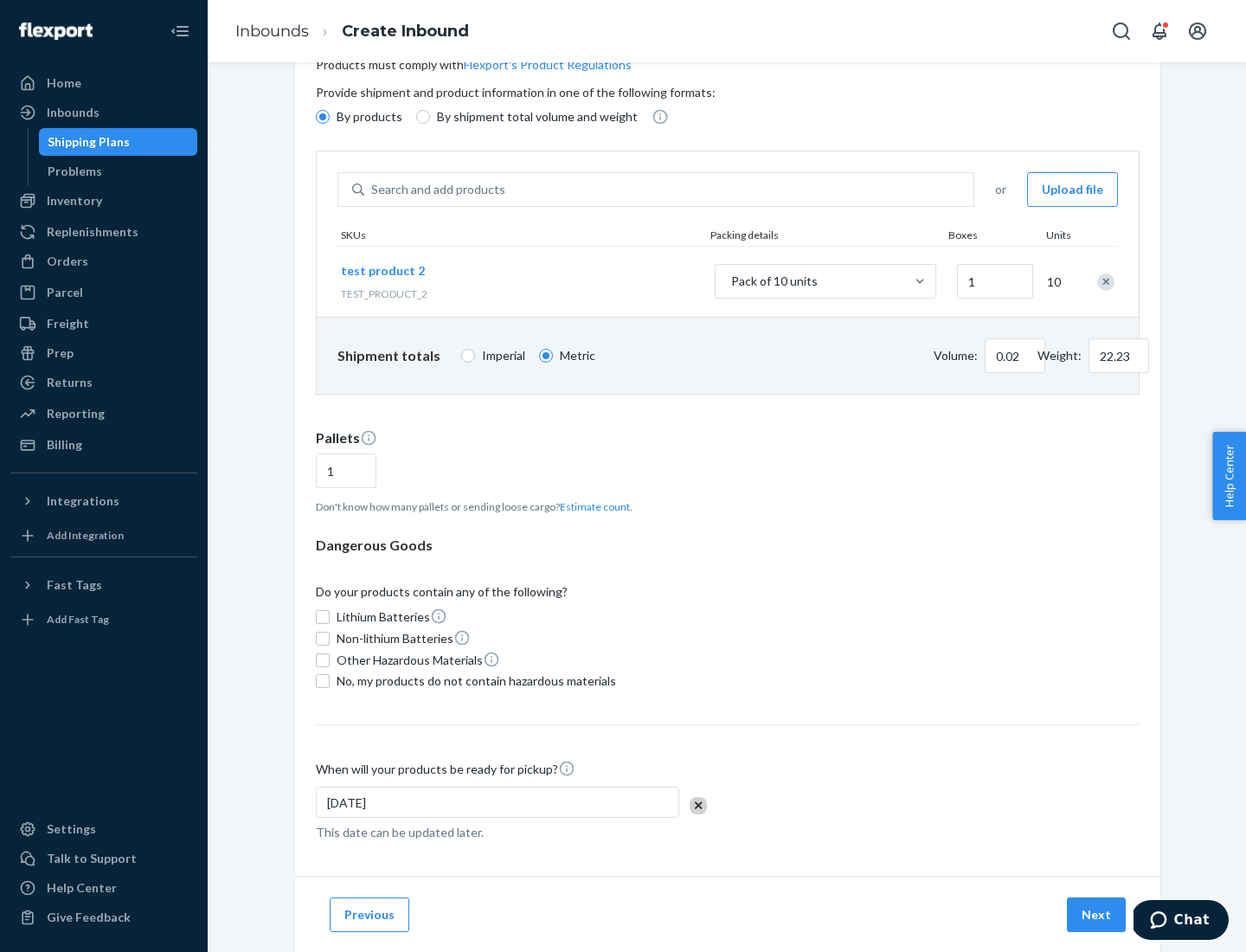
scroll to position [139, 0]
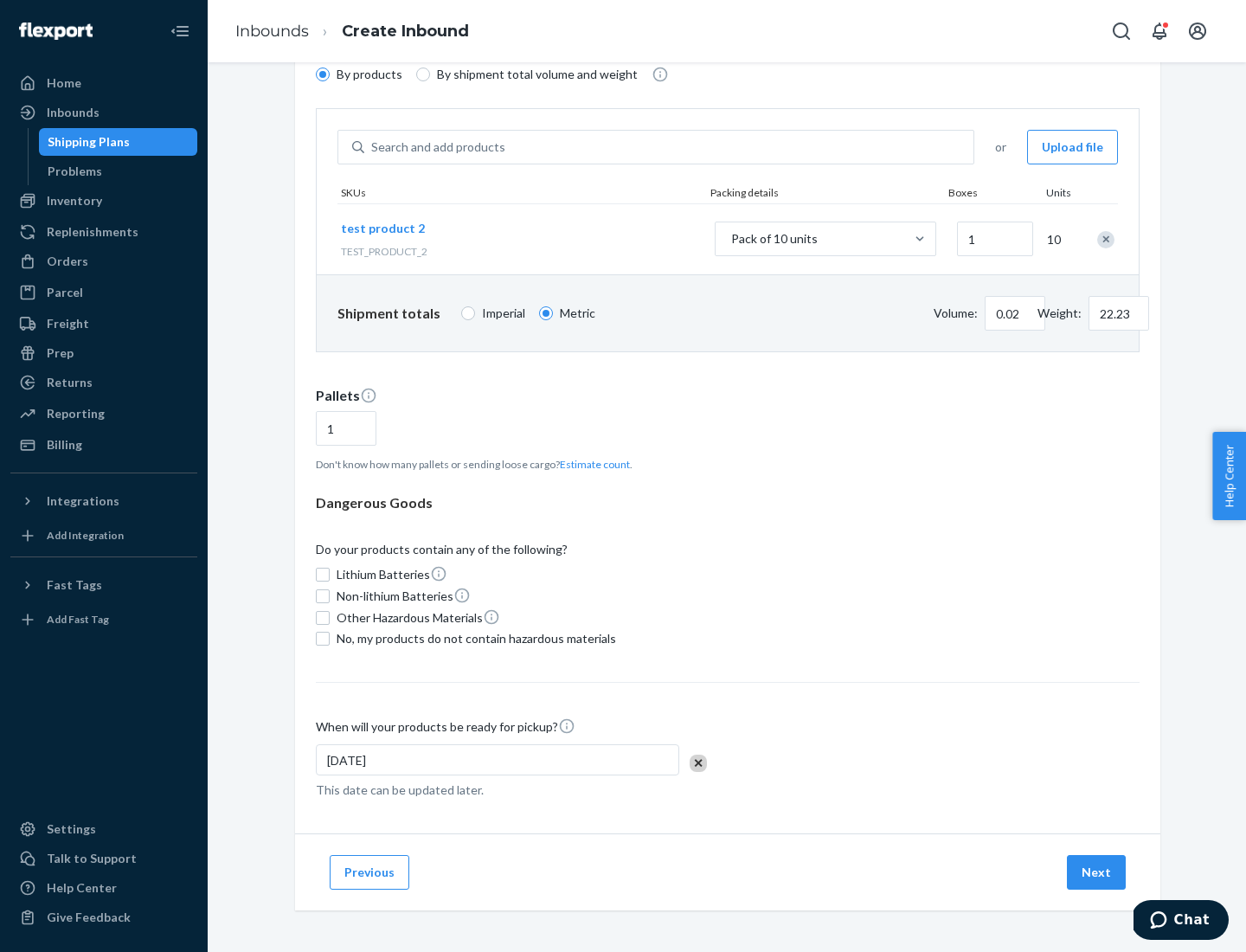
click at [473, 638] on span "No, my products do not contain hazardous materials" at bounding box center [476, 639] width 279 height 18
click at [329, 638] on input "No, my products do not contain hazardous materials" at bounding box center [322, 638] width 14 height 14
checkbox input "true"
click at [1097, 872] on button "Next" at bounding box center [1096, 872] width 59 height 34
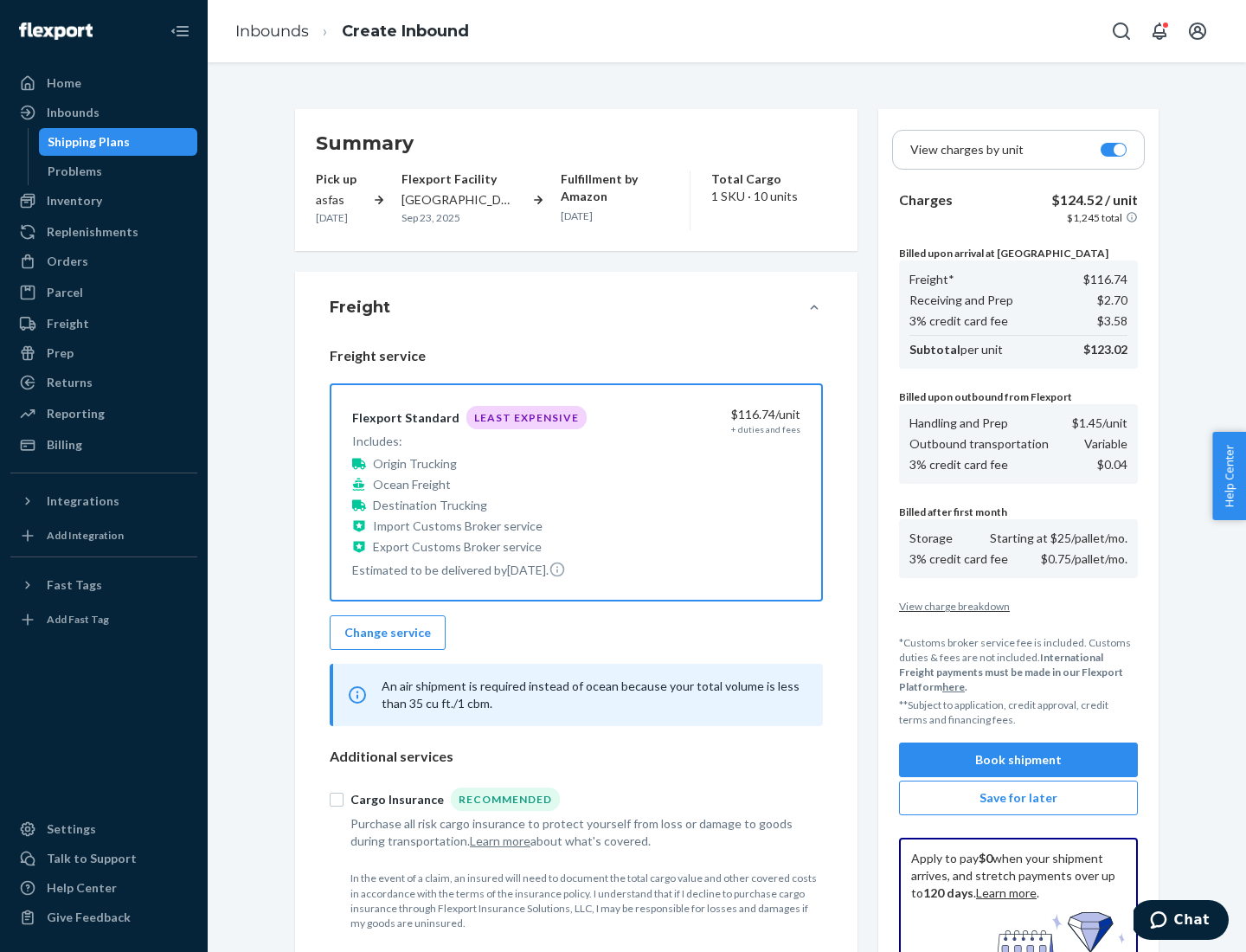
scroll to position [253, 0]
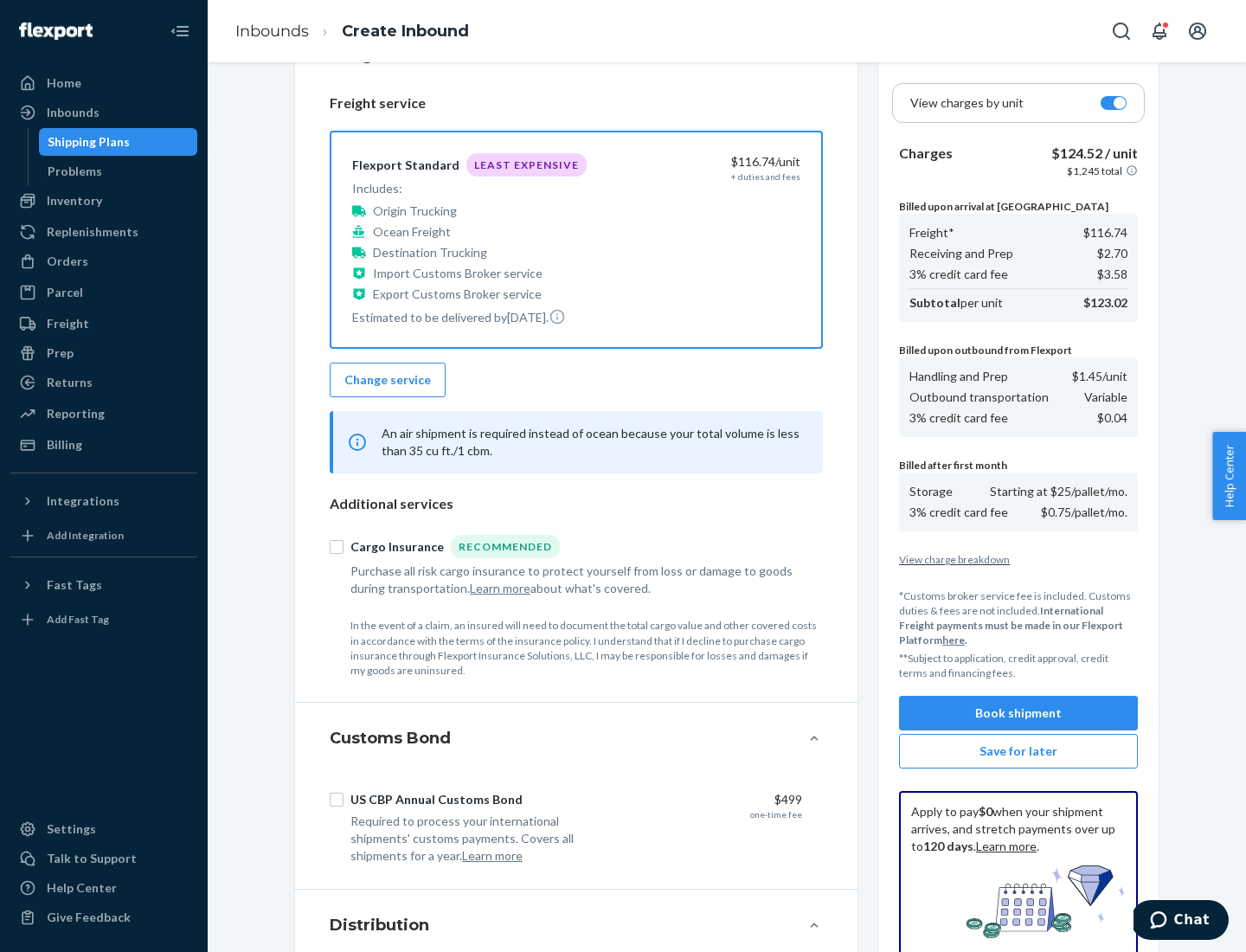
click at [1018, 714] on button "Book shipment" at bounding box center [1018, 713] width 238 height 34
